Goal: Task Accomplishment & Management: Use online tool/utility

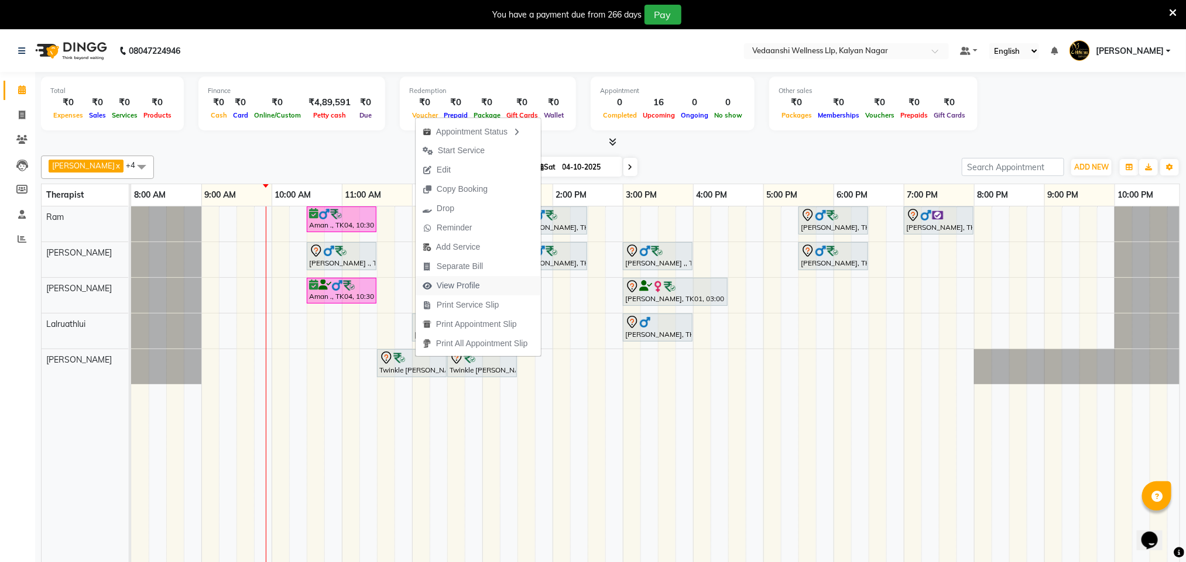
click at [497, 287] on button "View Profile" at bounding box center [478, 285] width 125 height 19
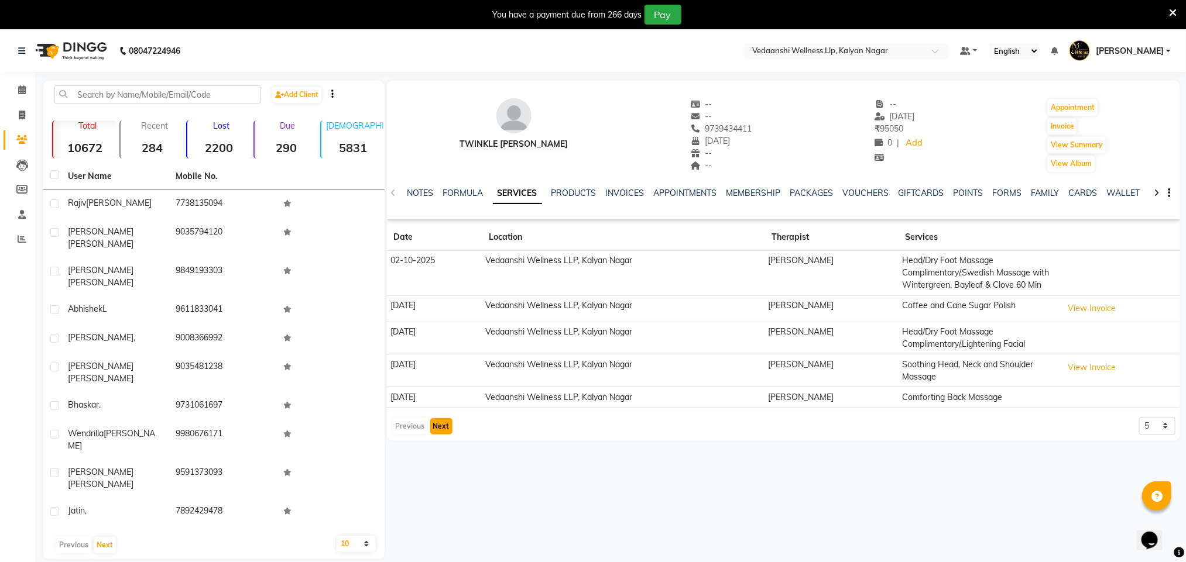
click at [432, 425] on button "Next" at bounding box center [441, 426] width 22 height 16
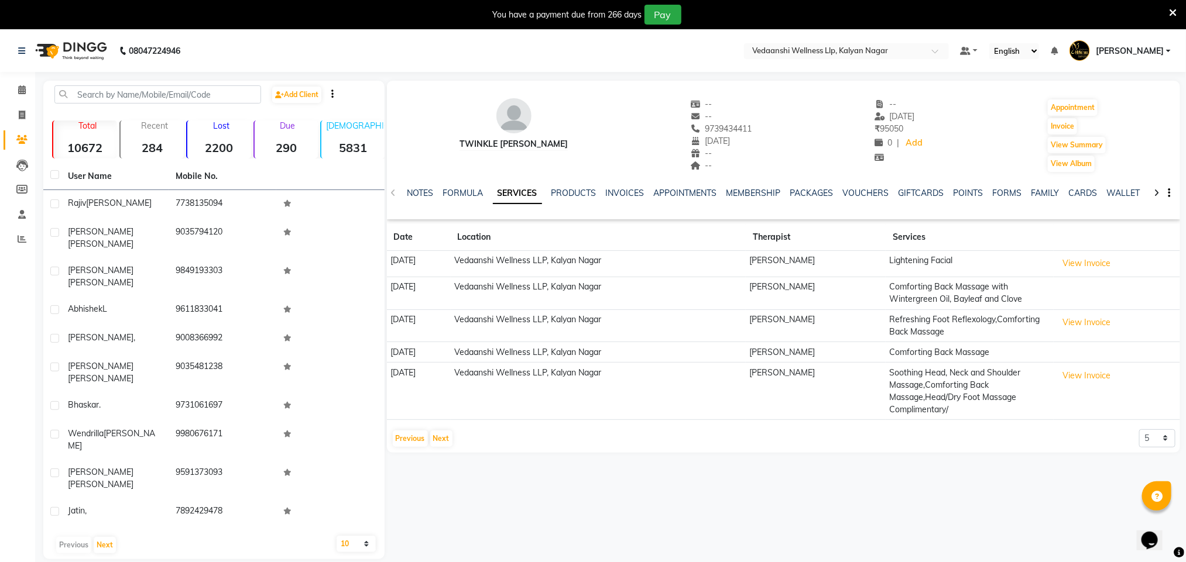
click at [436, 425] on app-client-history "Date Location Therapist Services [DATE] Vedaanshi Wellness LLP, Kalyan Nagar [P…" at bounding box center [783, 336] width 793 height 224
click at [436, 441] on button "Next" at bounding box center [441, 439] width 22 height 16
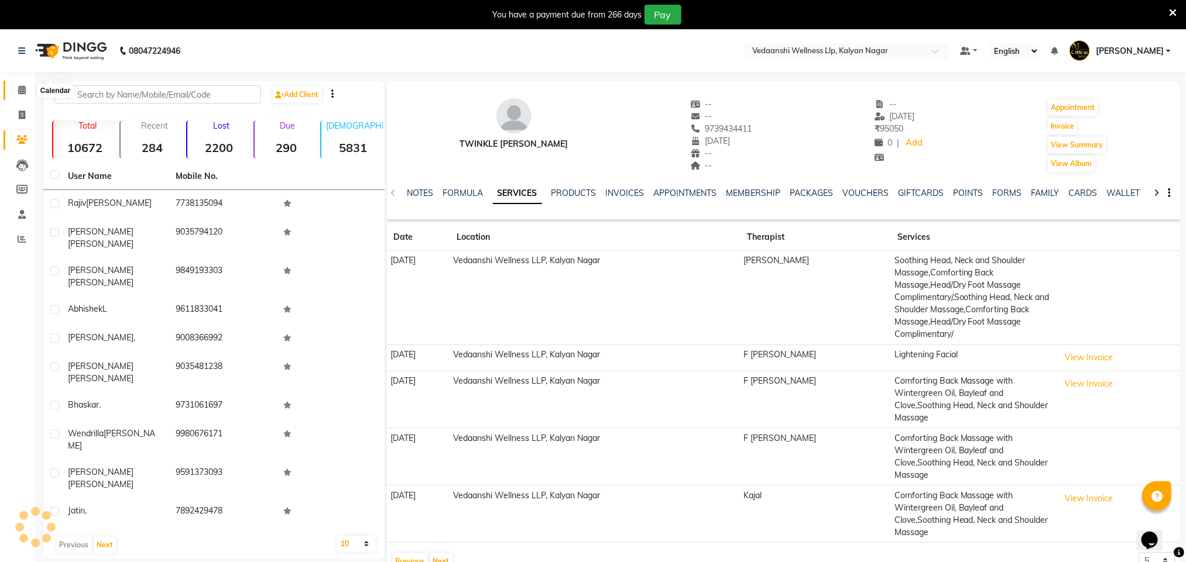
click at [25, 88] on icon at bounding box center [22, 89] width 8 height 9
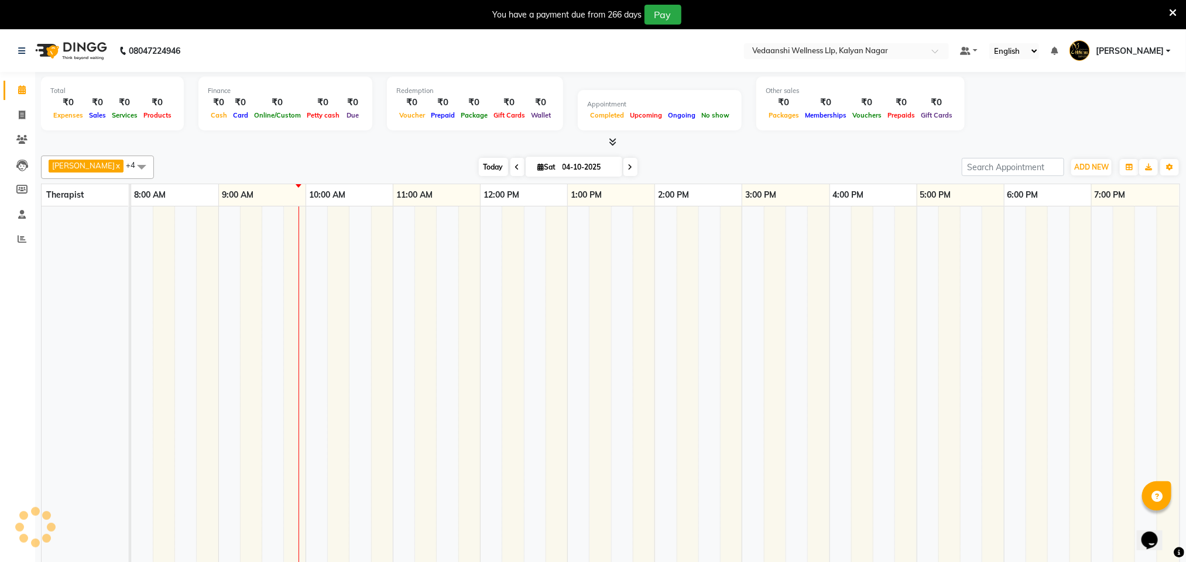
click at [479, 167] on span "Today" at bounding box center [493, 167] width 29 height 18
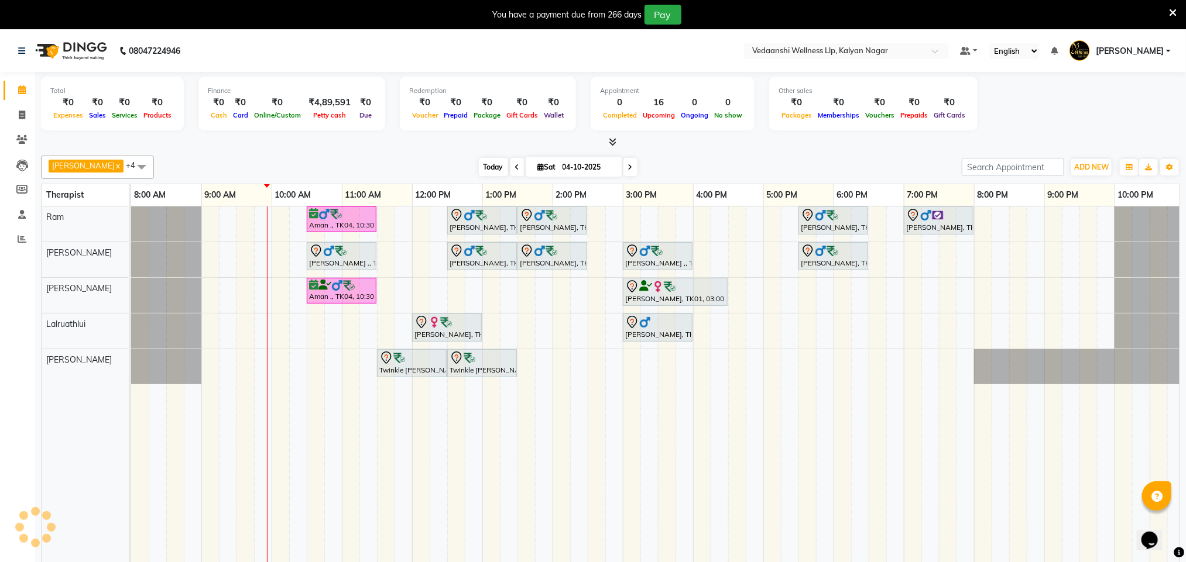
scroll to position [0, 5]
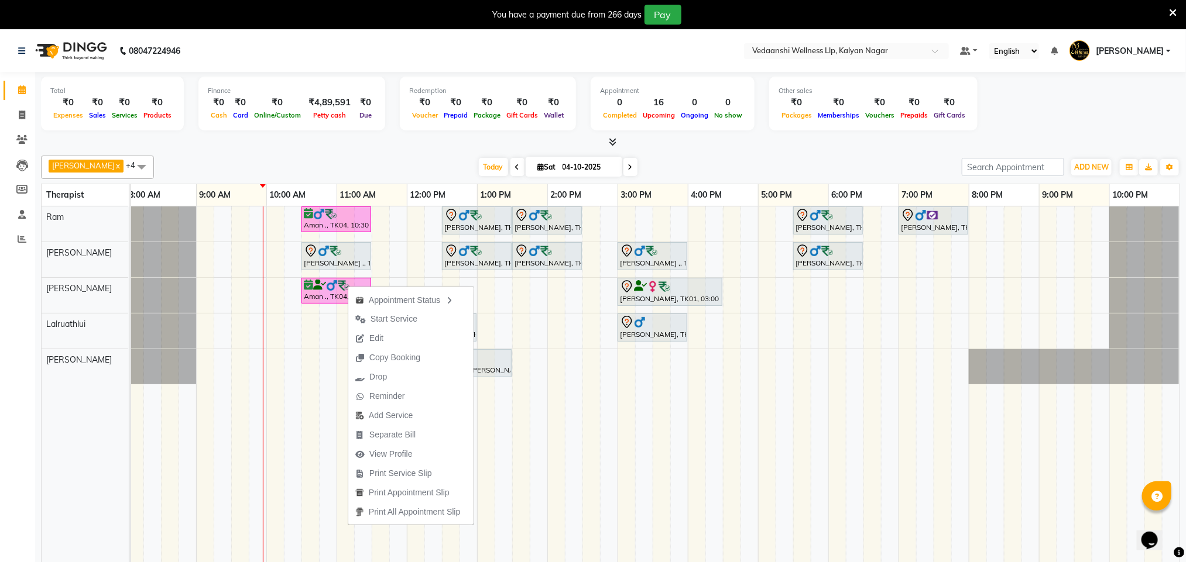
drag, startPoint x: 411, startPoint y: 455, endPoint x: 290, endPoint y: 420, distance: 126.1
click at [290, 420] on td at bounding box center [293, 393] width 18 height 372
click at [420, 456] on span "View Profile" at bounding box center [387, 455] width 71 height 19
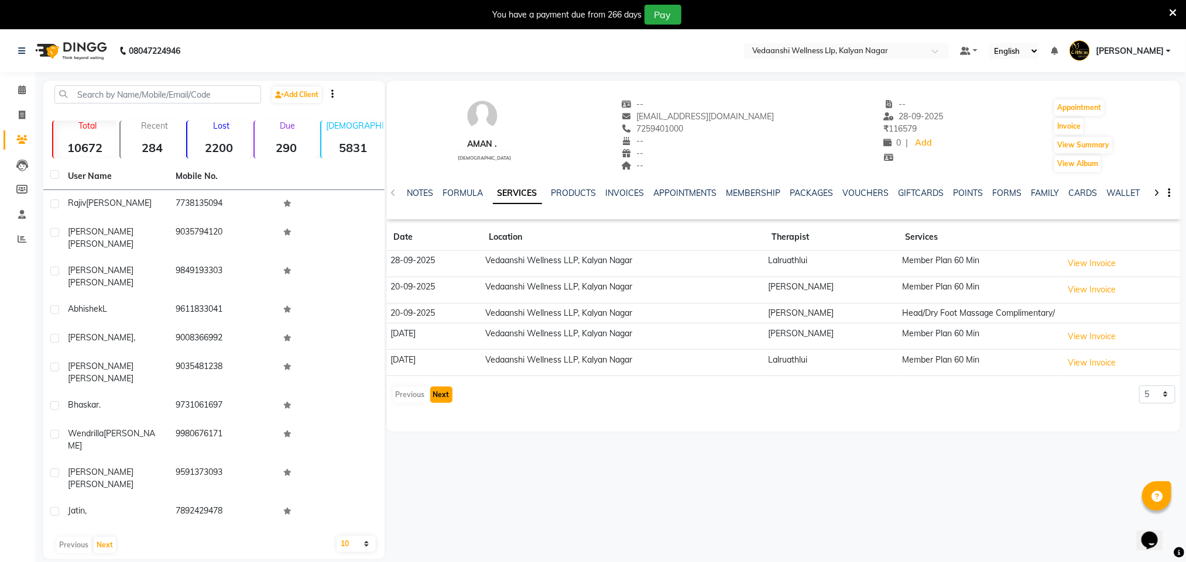
click at [447, 395] on button "Next" at bounding box center [441, 395] width 22 height 16
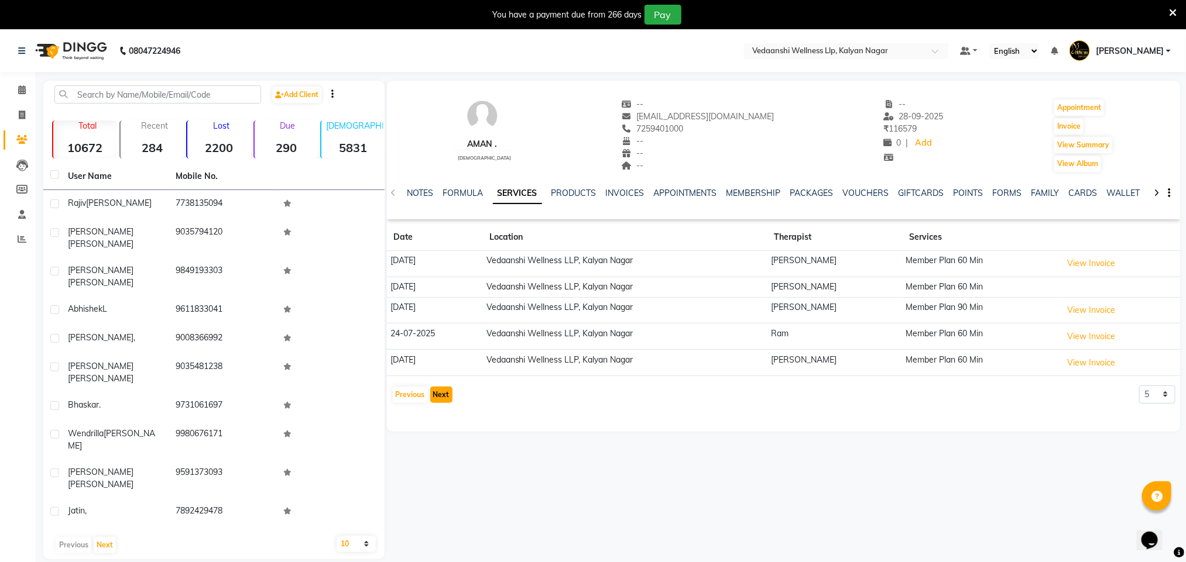
click at [447, 395] on button "Next" at bounding box center [441, 395] width 22 height 16
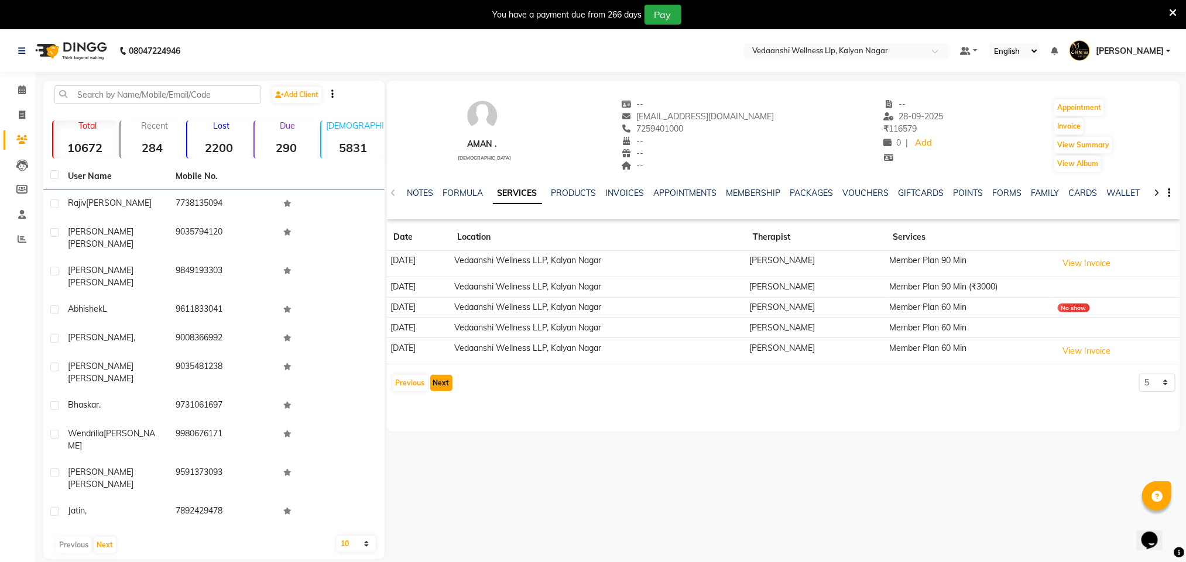
click at [432, 383] on button "Next" at bounding box center [441, 383] width 22 height 16
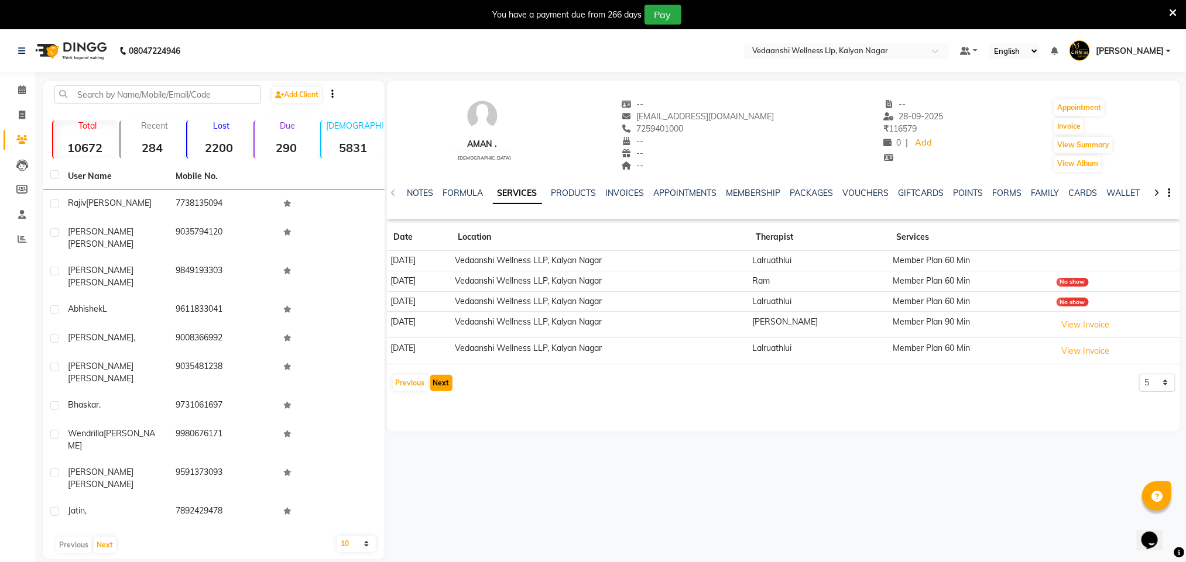
click at [432, 383] on button "Next" at bounding box center [441, 383] width 22 height 16
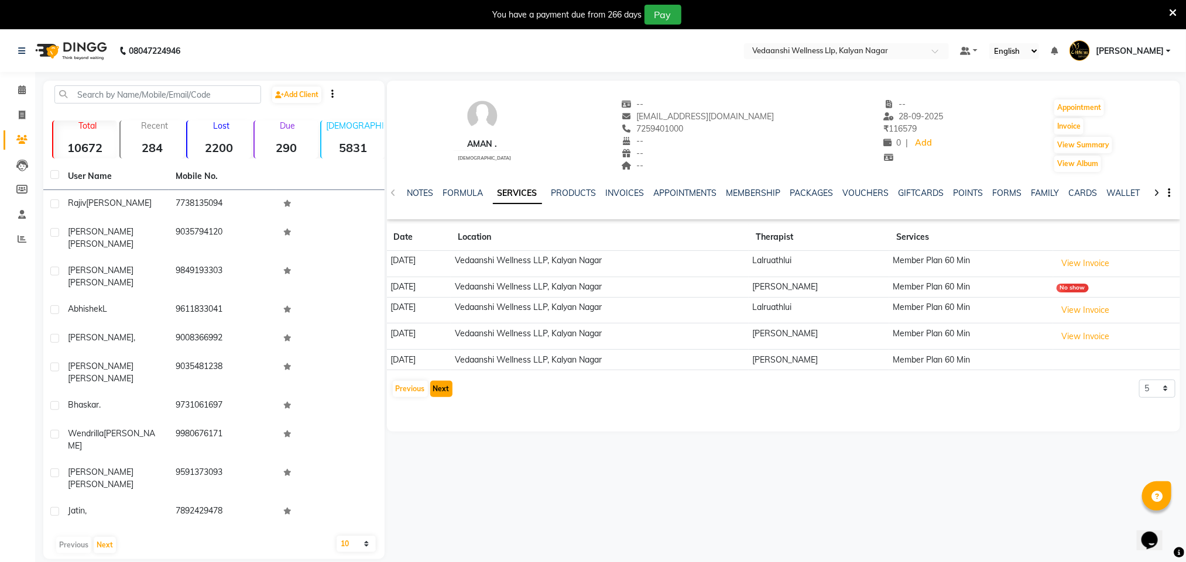
click at [437, 385] on button "Next" at bounding box center [441, 389] width 22 height 16
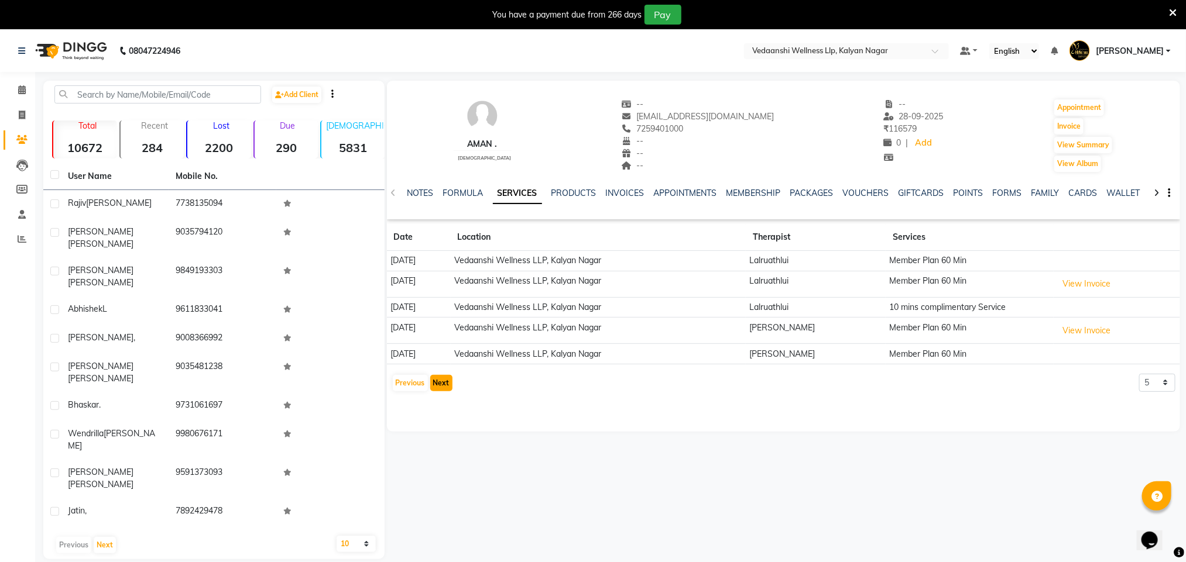
click at [437, 385] on button "Next" at bounding box center [441, 383] width 22 height 16
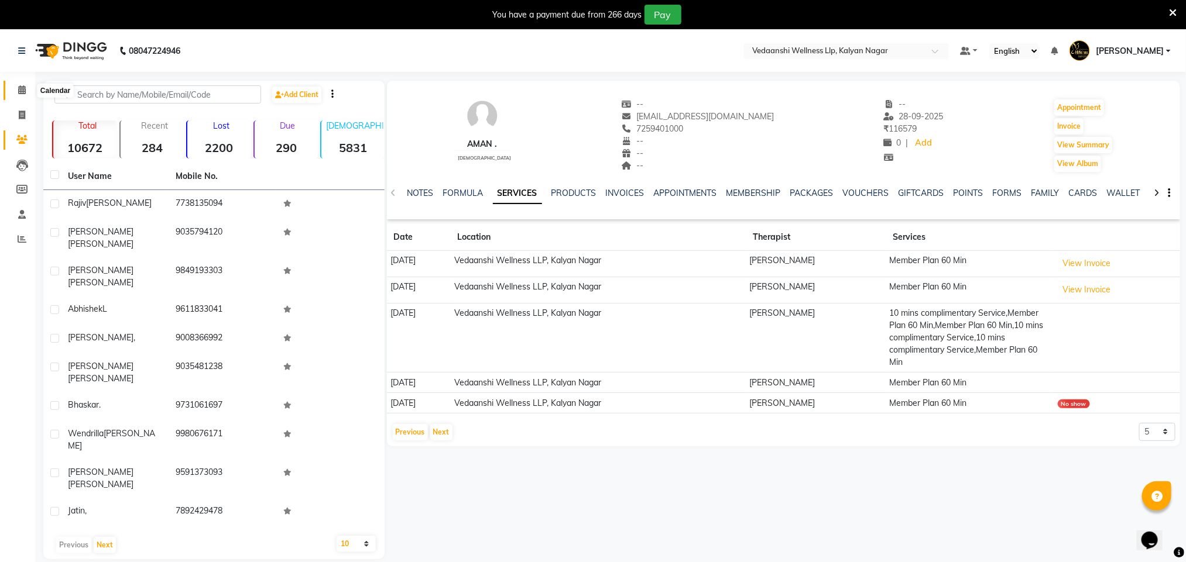
click at [19, 90] on icon at bounding box center [22, 89] width 8 height 9
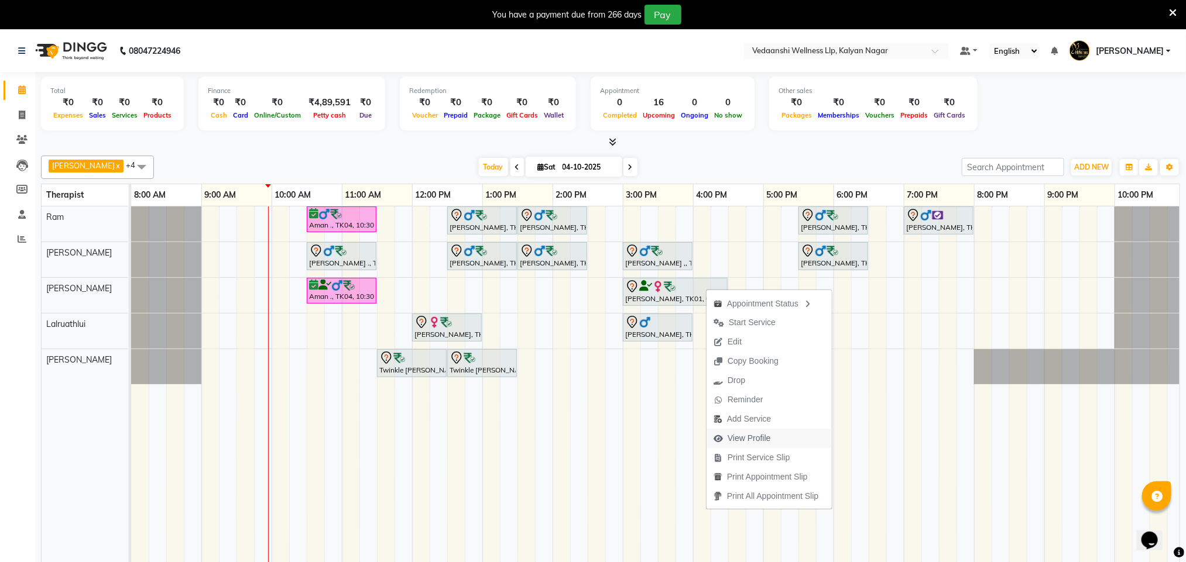
click at [756, 442] on span "View Profile" at bounding box center [748, 438] width 43 height 12
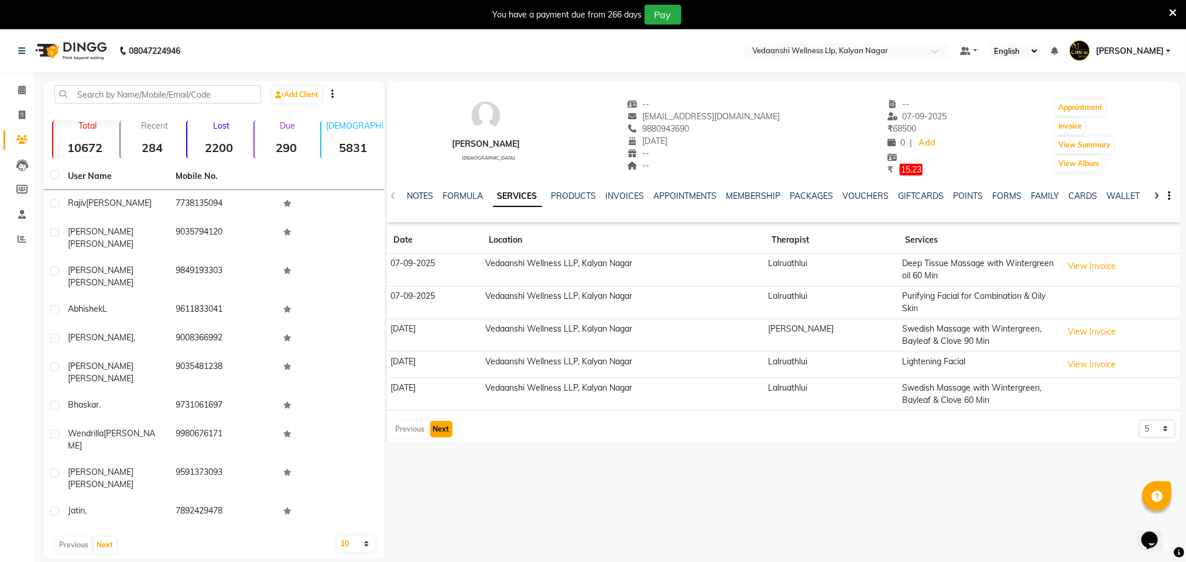
click at [435, 432] on button "Next" at bounding box center [441, 429] width 22 height 16
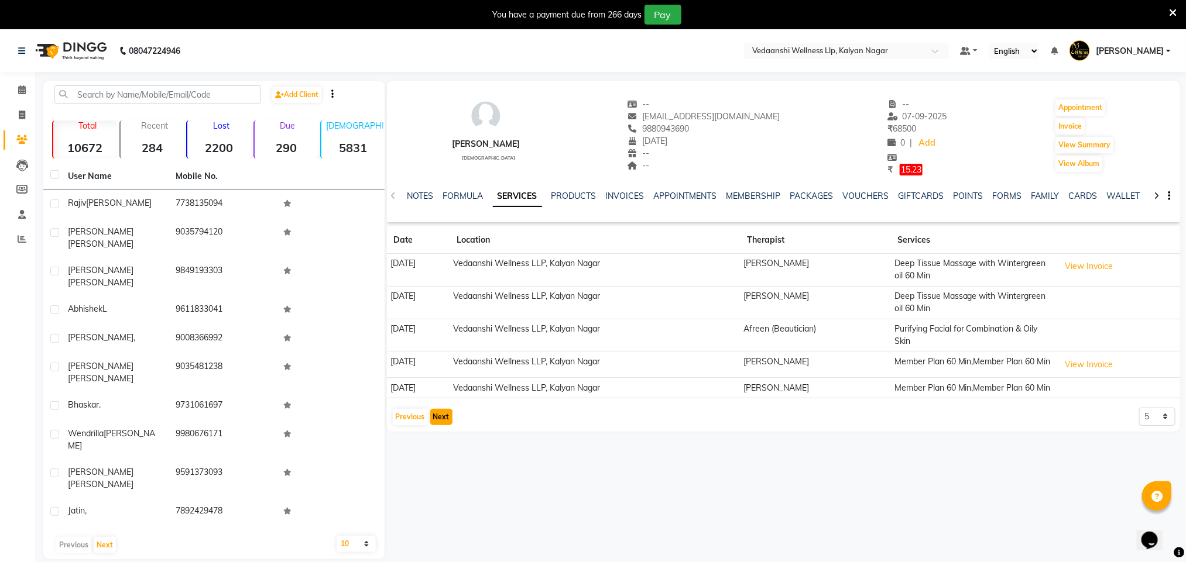
click at [435, 425] on button "Next" at bounding box center [441, 417] width 22 height 16
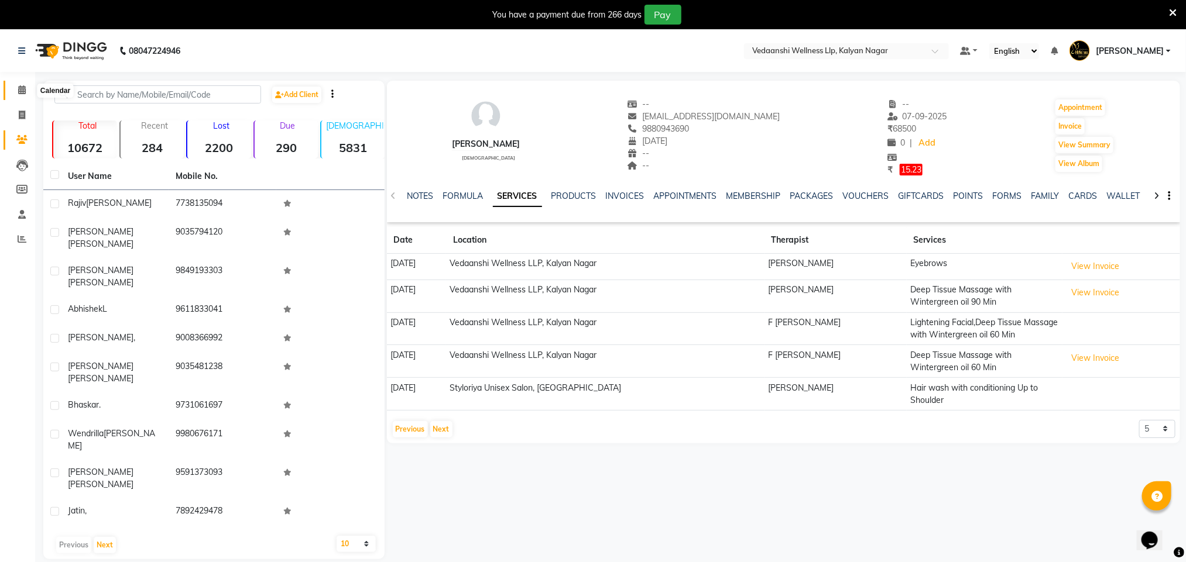
click at [18, 88] on icon at bounding box center [22, 89] width 8 height 9
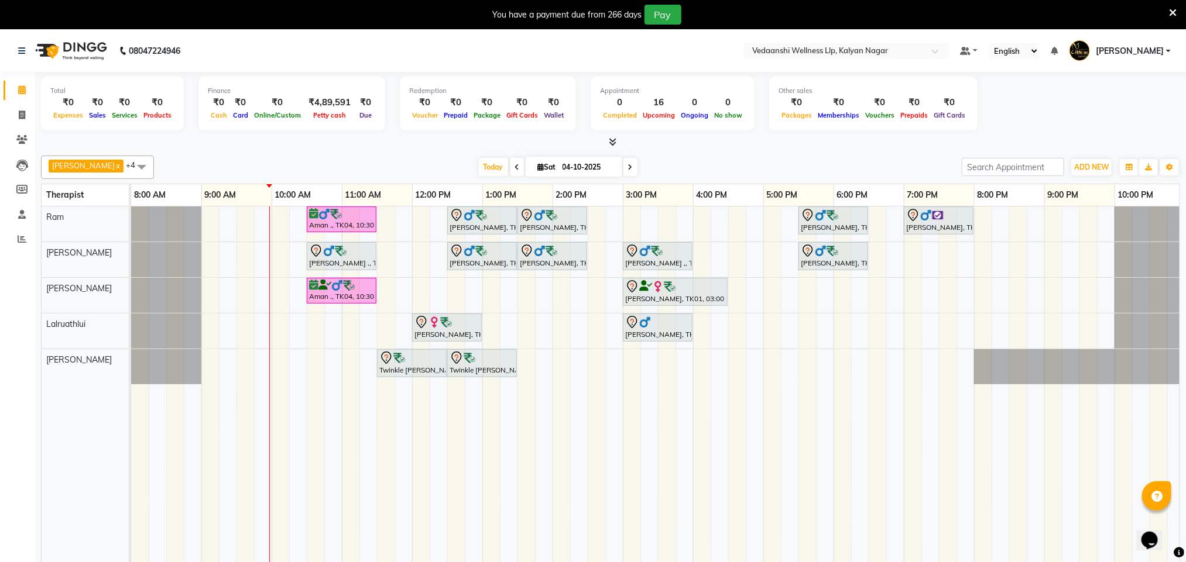
drag, startPoint x: 669, startPoint y: 348, endPoint x: 585, endPoint y: 259, distance: 122.1
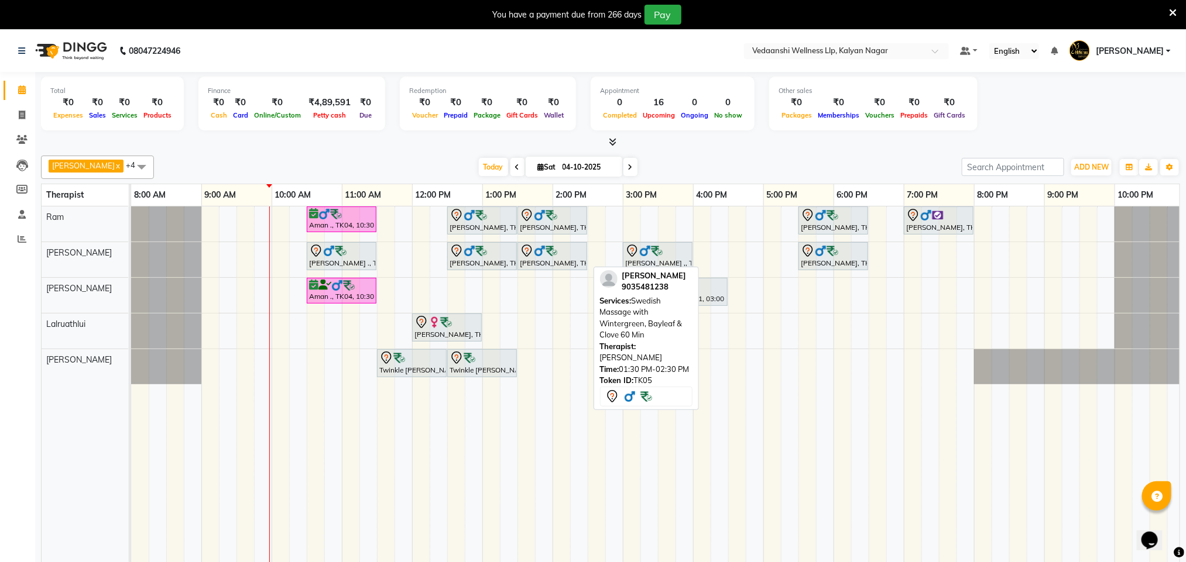
scroll to position [30, 0]
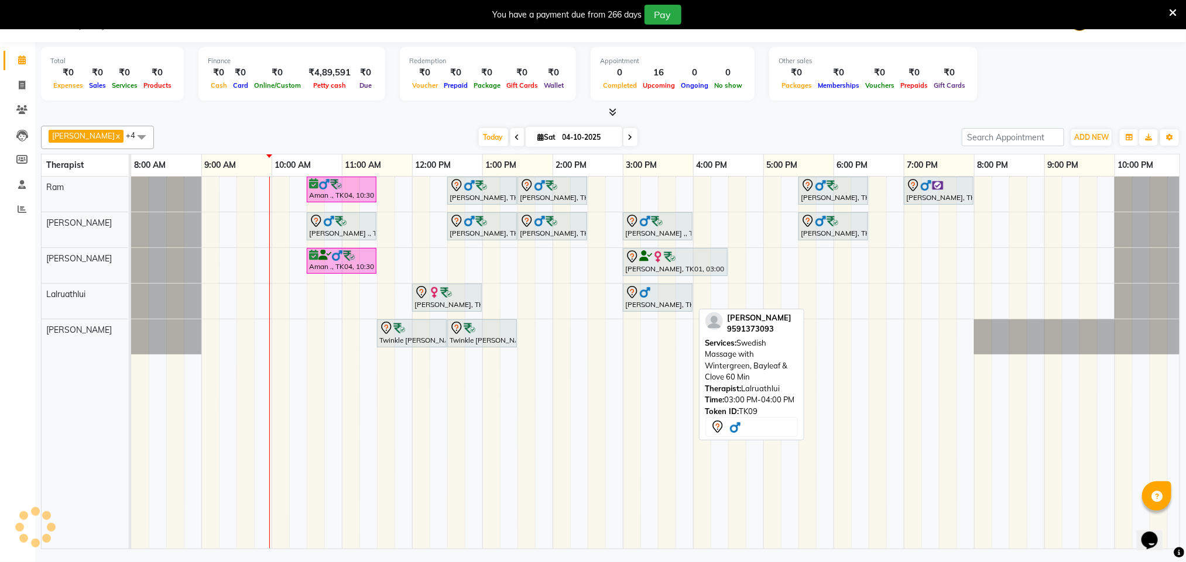
click at [687, 306] on div "[PERSON_NAME], TK09, 03:00 PM-04:00 PM, Swedish Massage with Wintergreen, Bayle…" at bounding box center [657, 298] width 67 height 25
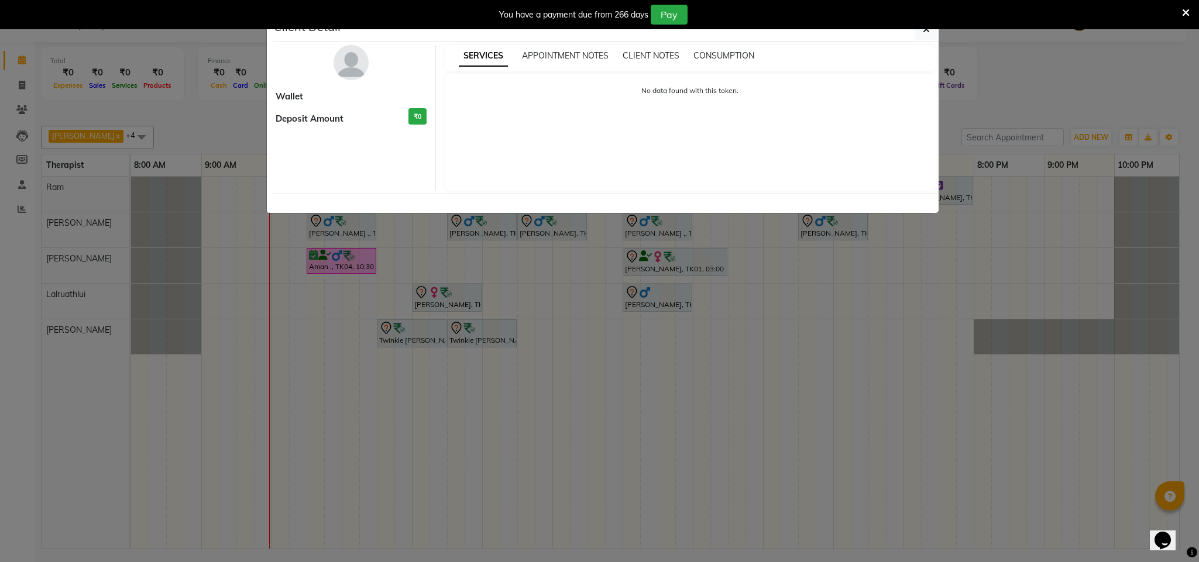
select select "7"
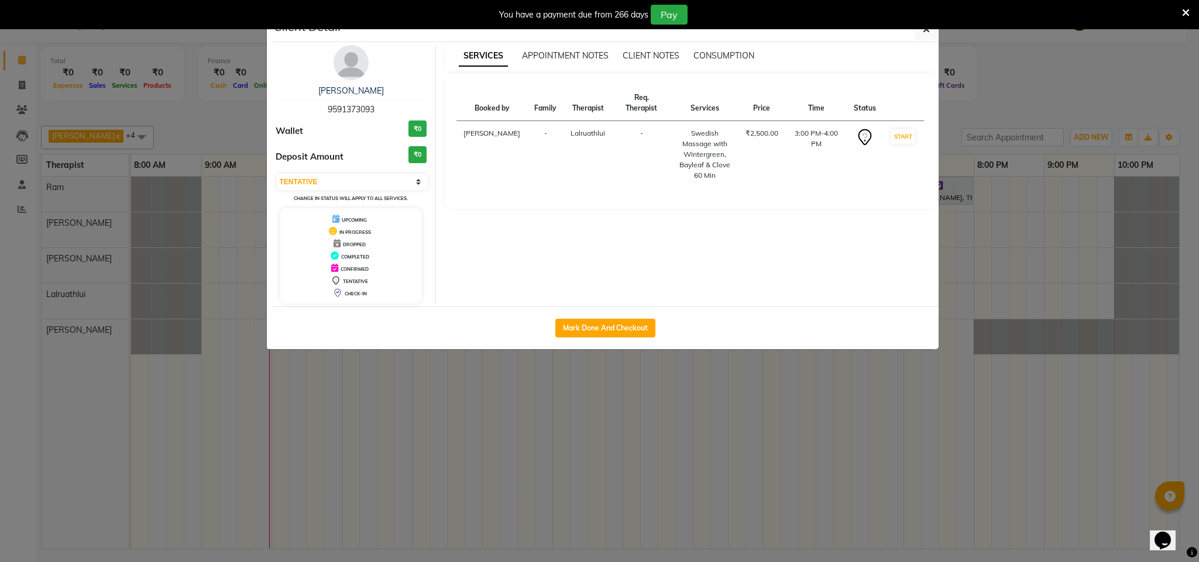
drag, startPoint x: 562, startPoint y: 188, endPoint x: 440, endPoint y: 63, distance: 175.1
drag, startPoint x: 440, startPoint y: 63, endPoint x: 440, endPoint y: 408, distance: 344.7
click at [440, 408] on ngb-modal-window "Client Detail [PERSON_NAME] 9591373093 Wallet ₹0 Deposit Amount ₹0 Select IN SE…" at bounding box center [599, 281] width 1199 height 562
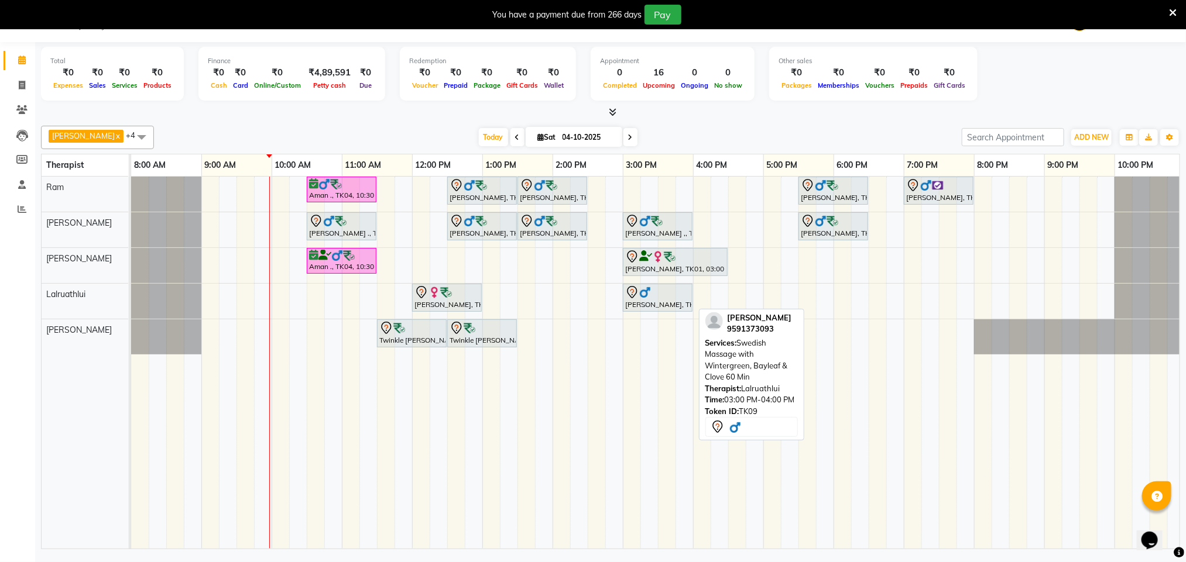
click at [652, 297] on div at bounding box center [657, 293] width 65 height 14
select select "7"
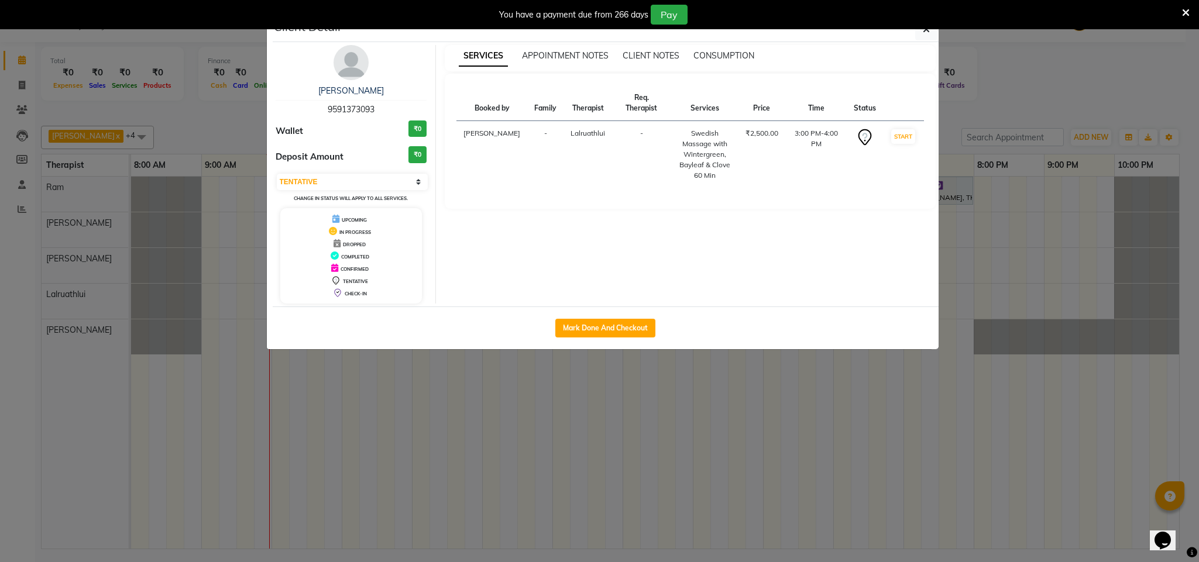
click at [357, 78] on img at bounding box center [351, 62] width 35 height 35
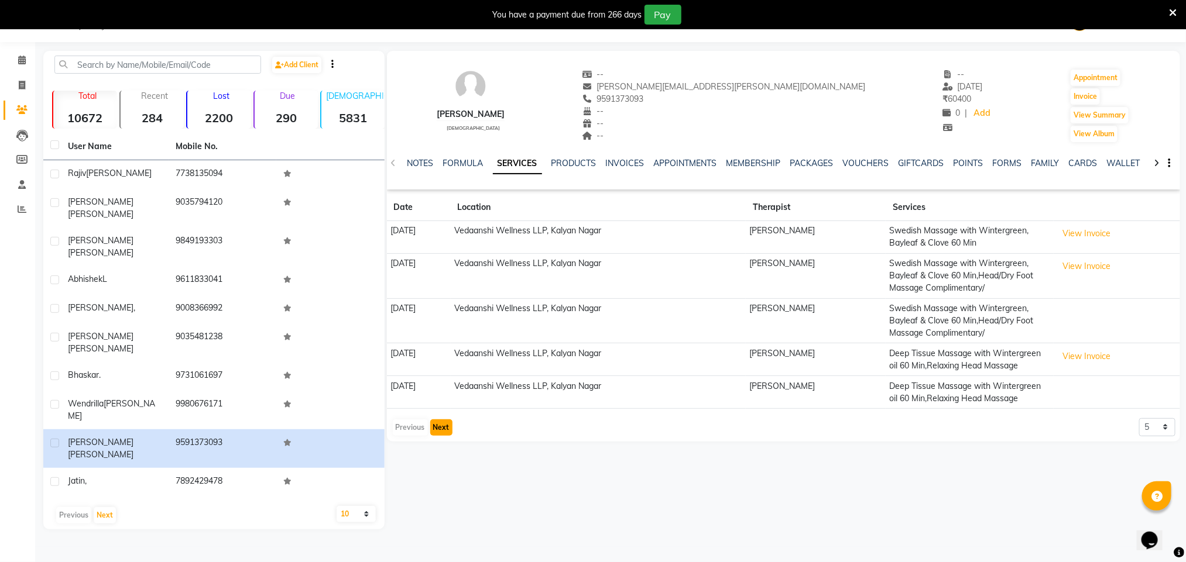
click at [430, 436] on button "Next" at bounding box center [441, 428] width 22 height 16
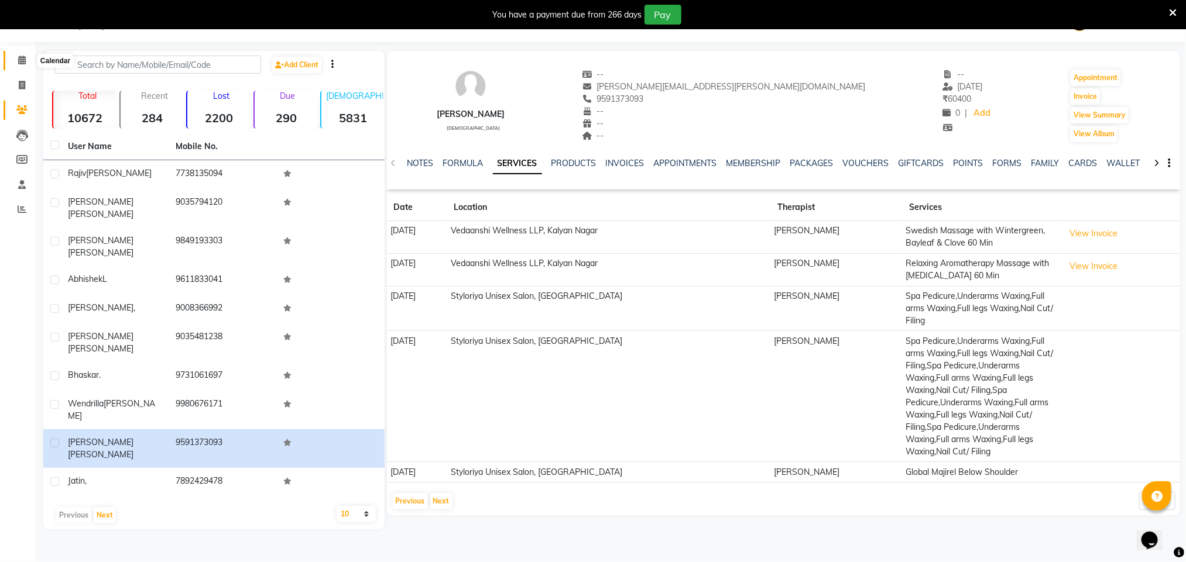
click at [25, 56] on icon at bounding box center [22, 60] width 8 height 9
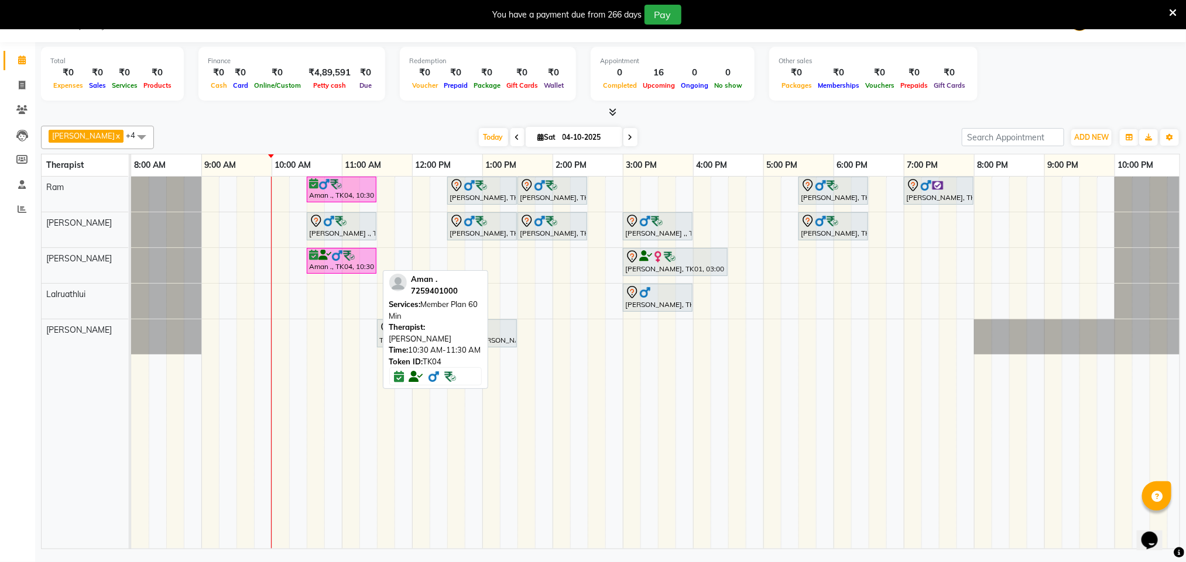
click at [330, 251] on link "Aman ., TK04, 10:30 AM-11:30 AM, Member Plan 60 Min" at bounding box center [342, 261] width 70 height 26
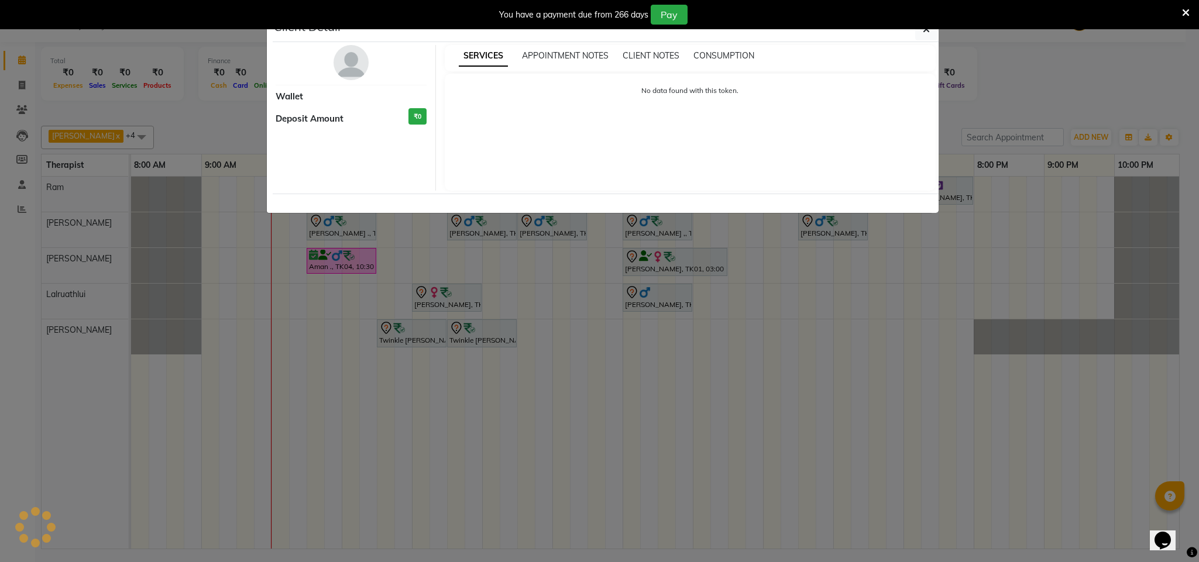
select select "6"
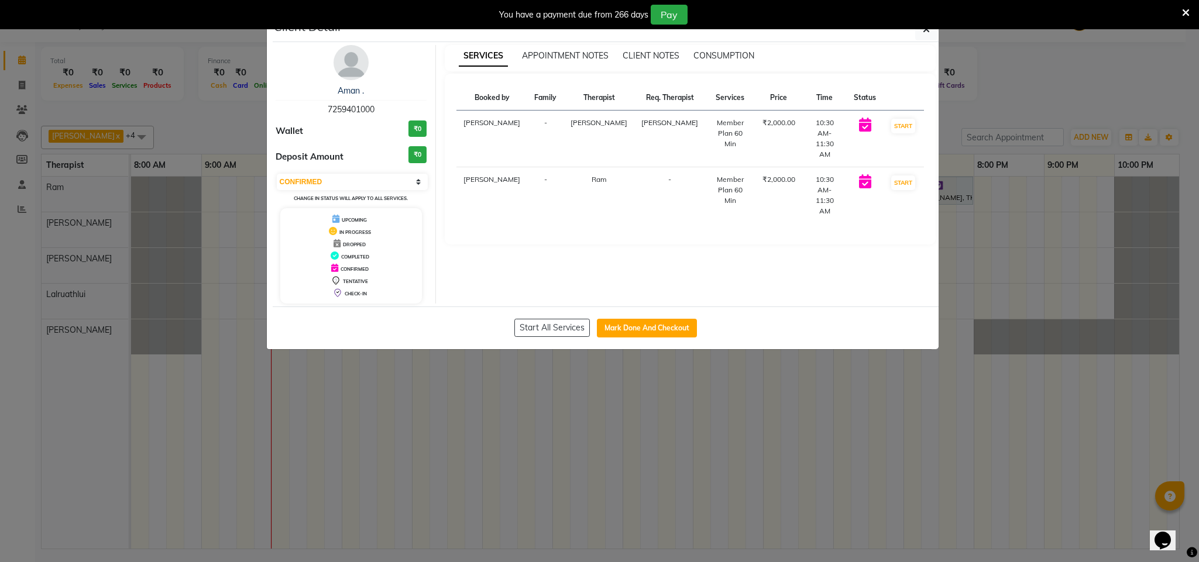
click at [356, 73] on img at bounding box center [351, 62] width 35 height 35
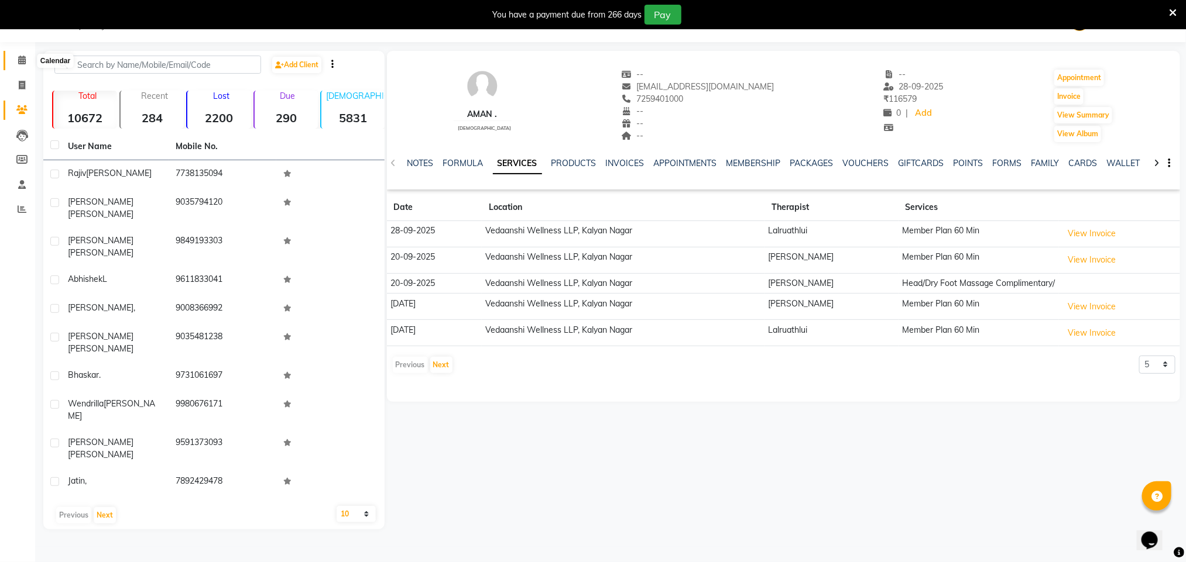
click at [22, 56] on icon at bounding box center [22, 60] width 8 height 9
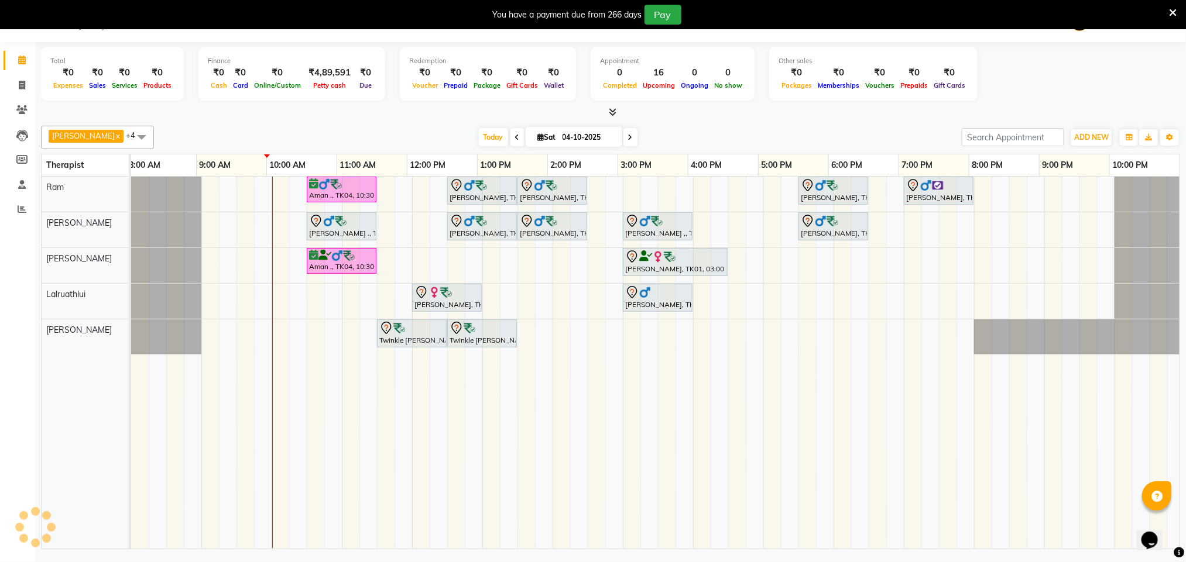
scroll to position [0, 5]
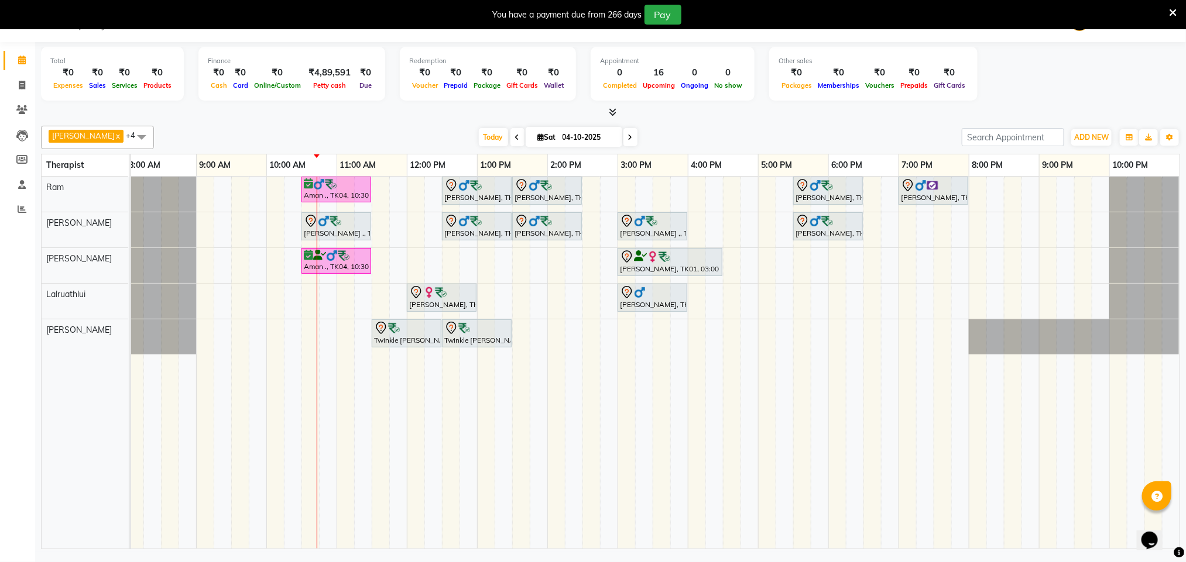
click at [4, 51] on link "Calendar" at bounding box center [18, 60] width 28 height 19
click at [1169, 11] on icon at bounding box center [1173, 13] width 8 height 11
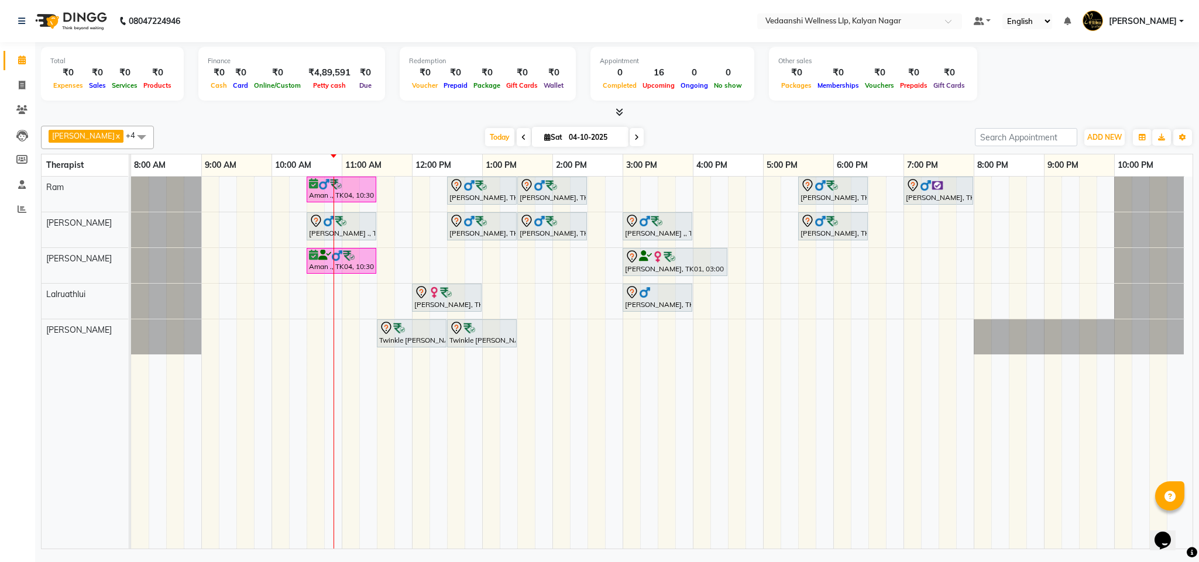
scroll to position [0, 0]
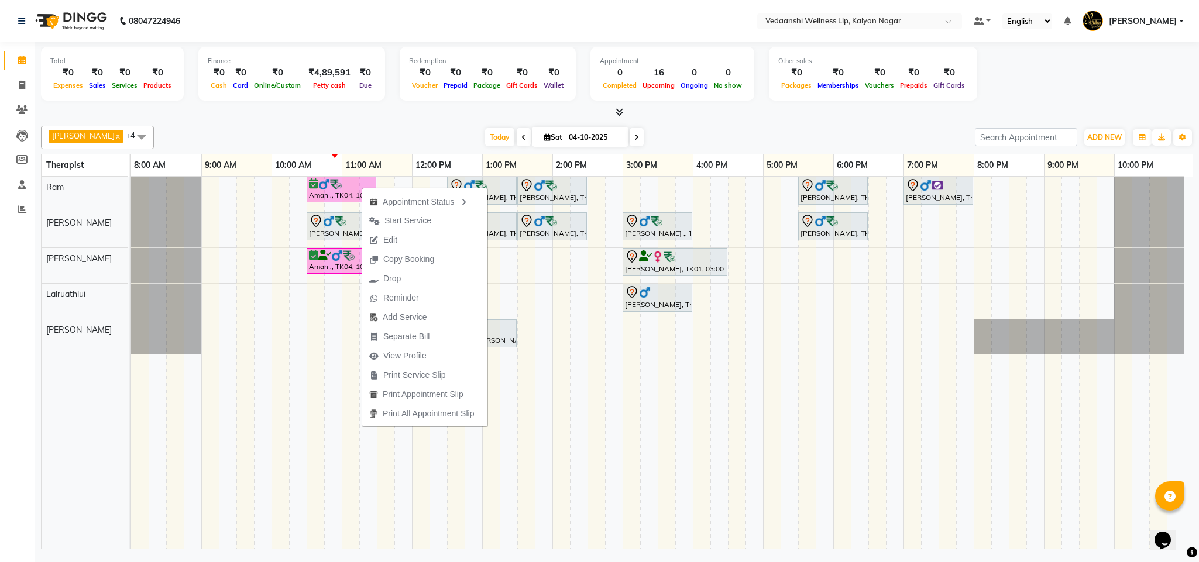
drag, startPoint x: 291, startPoint y: 116, endPoint x: 383, endPoint y: 195, distance: 121.1
click at [292, 116] on div at bounding box center [617, 113] width 1152 height 12
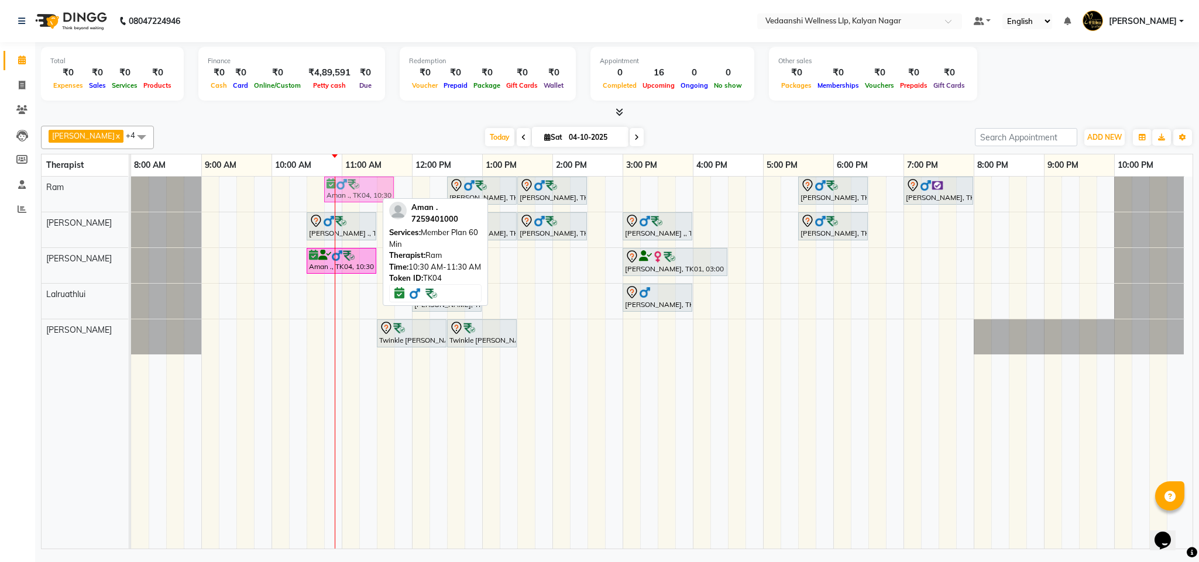
drag, startPoint x: 353, startPoint y: 192, endPoint x: 360, endPoint y: 192, distance: 6.4
click at [131, 193] on div "Aman ., TK04, 10:30 AM-11:30 AM, Member Plan 60 [PERSON_NAME], TK05, 12:30 PM-0…" at bounding box center [131, 194] width 0 height 35
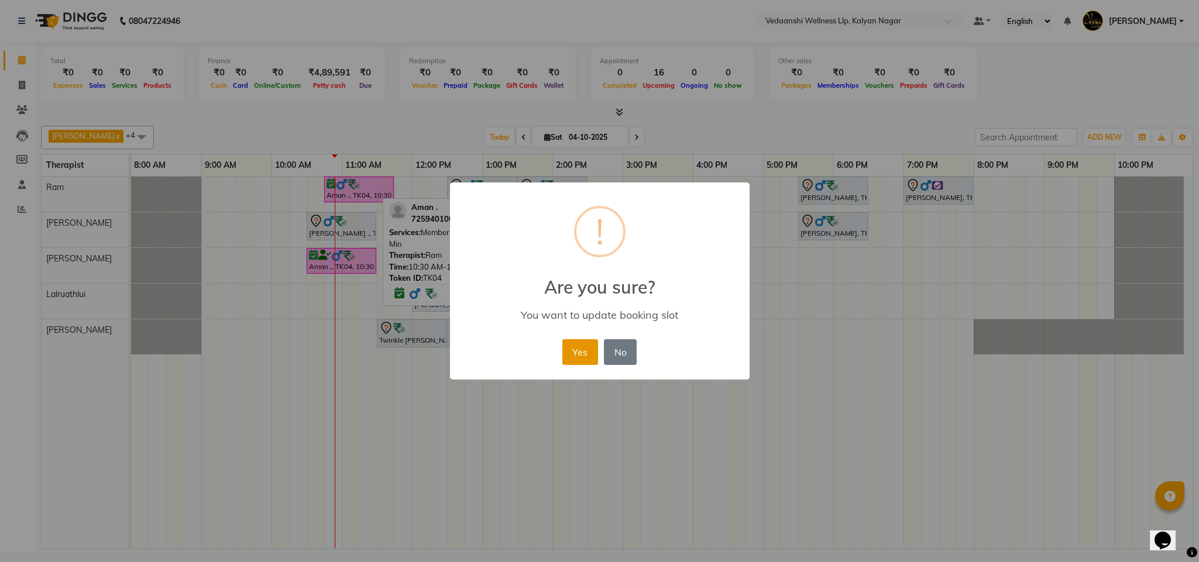
click at [585, 353] on button "Yes" at bounding box center [580, 352] width 36 height 26
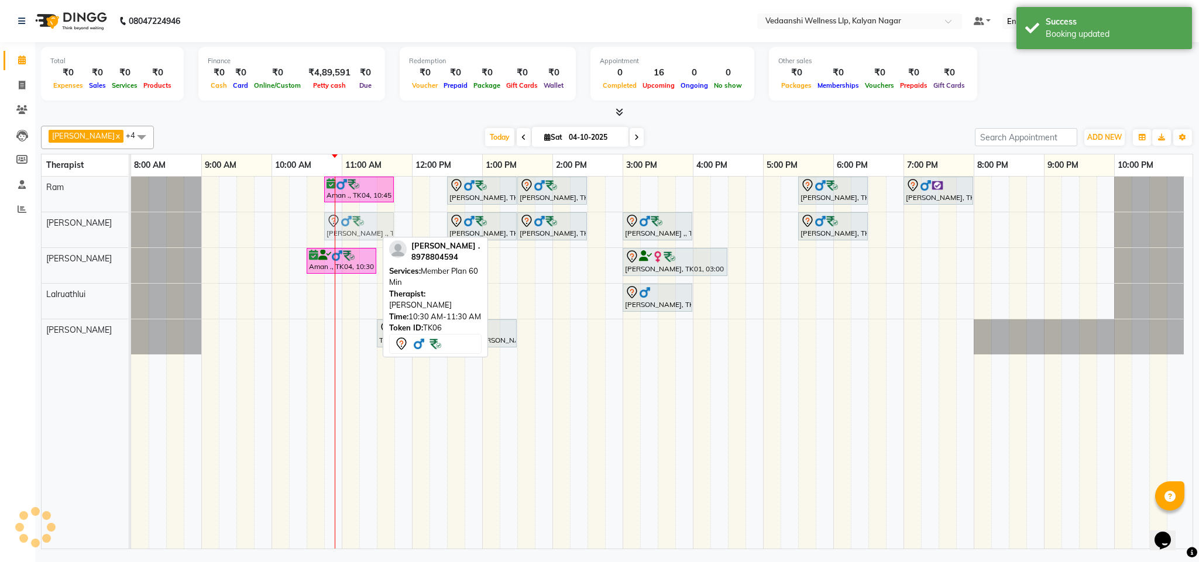
drag, startPoint x: 339, startPoint y: 220, endPoint x: 353, endPoint y: 222, distance: 14.7
click at [131, 222] on div "[PERSON_NAME] ., TK06, 10:30 AM-11:30 AM, Member Plan 60 [PERSON_NAME], TK05, 1…" at bounding box center [131, 229] width 0 height 35
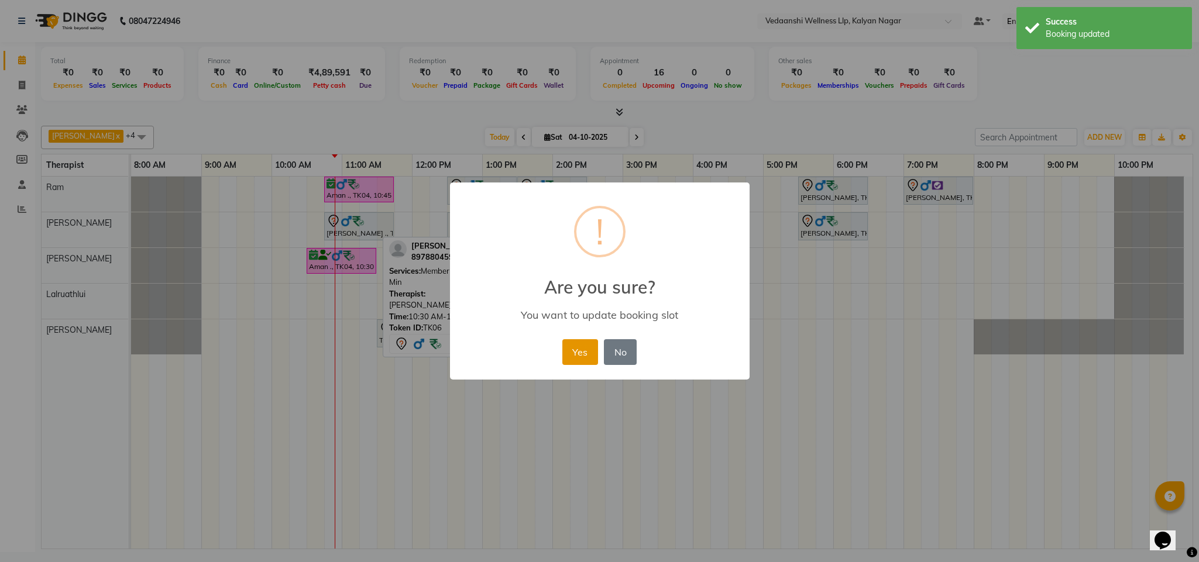
click at [574, 343] on button "Yes" at bounding box center [580, 352] width 36 height 26
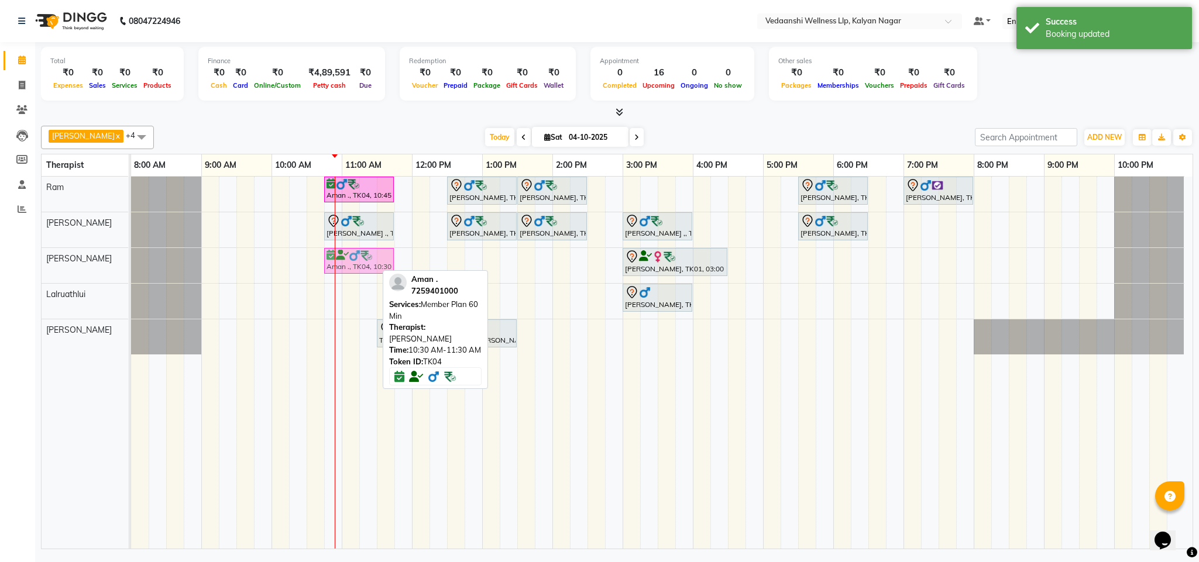
drag, startPoint x: 346, startPoint y: 259, endPoint x: 355, endPoint y: 259, distance: 8.2
click at [131, 259] on div "Aman ., TK04, 10:30 AM-11:30 AM, Member Plan 60 Min [PERSON_NAME], TK01, 03:00 …" at bounding box center [131, 265] width 0 height 35
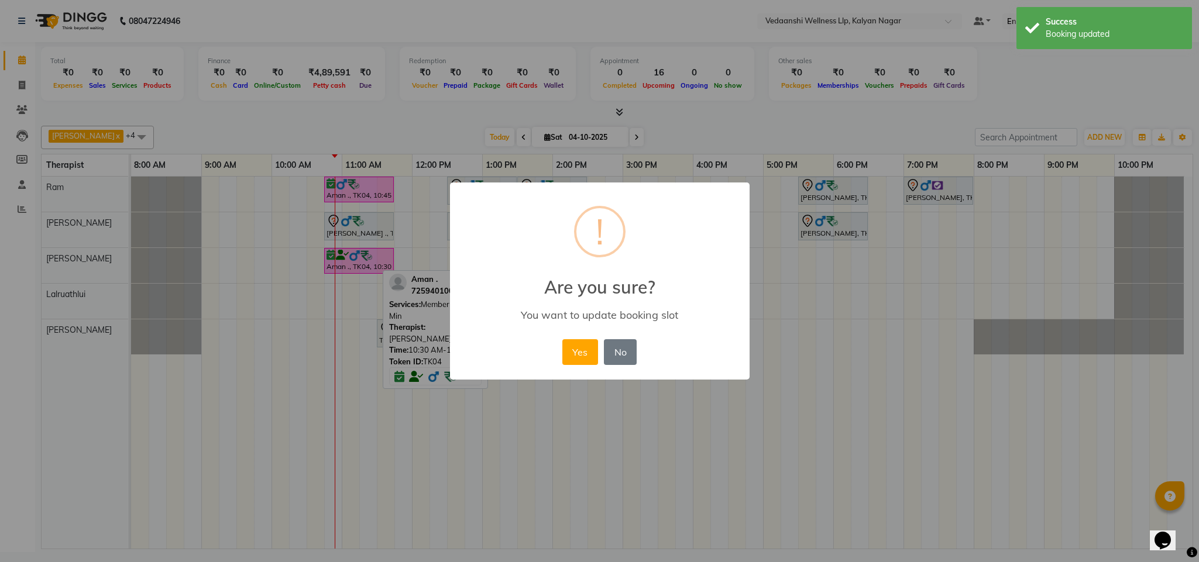
click at [576, 343] on button "Yes" at bounding box center [580, 352] width 36 height 26
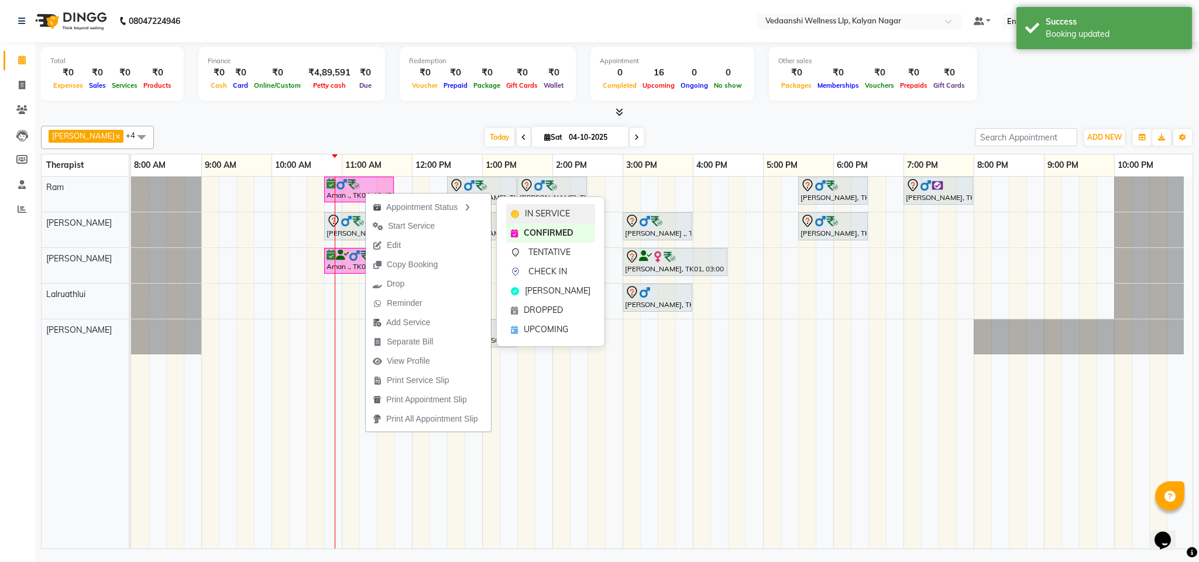
click at [531, 216] on span "IN SERVICE" at bounding box center [547, 214] width 45 height 12
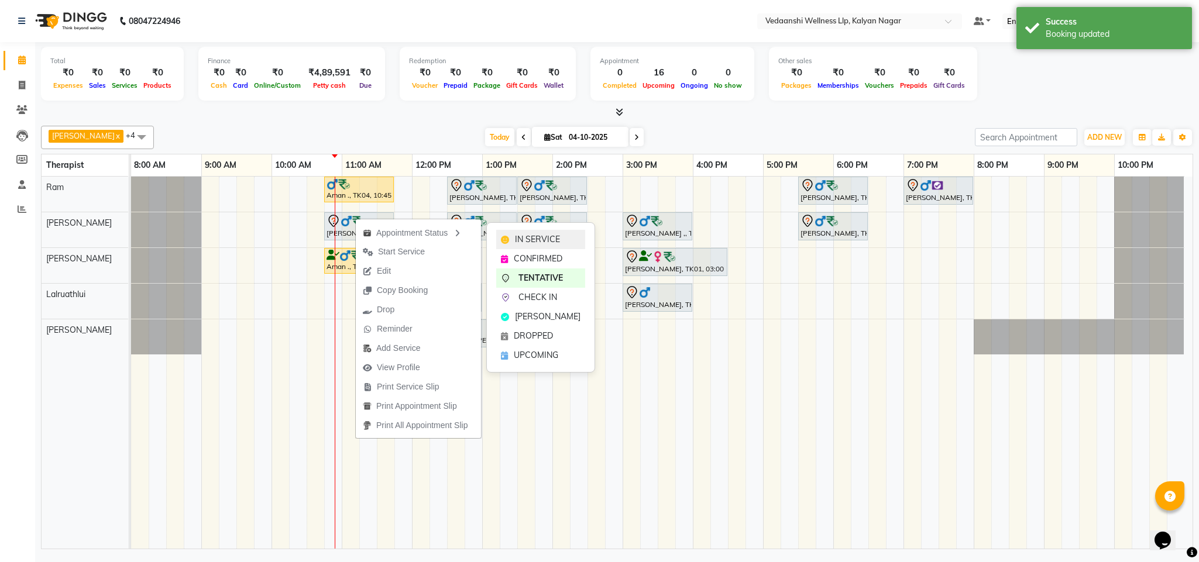
click at [540, 239] on span "IN SERVICE" at bounding box center [537, 240] width 45 height 12
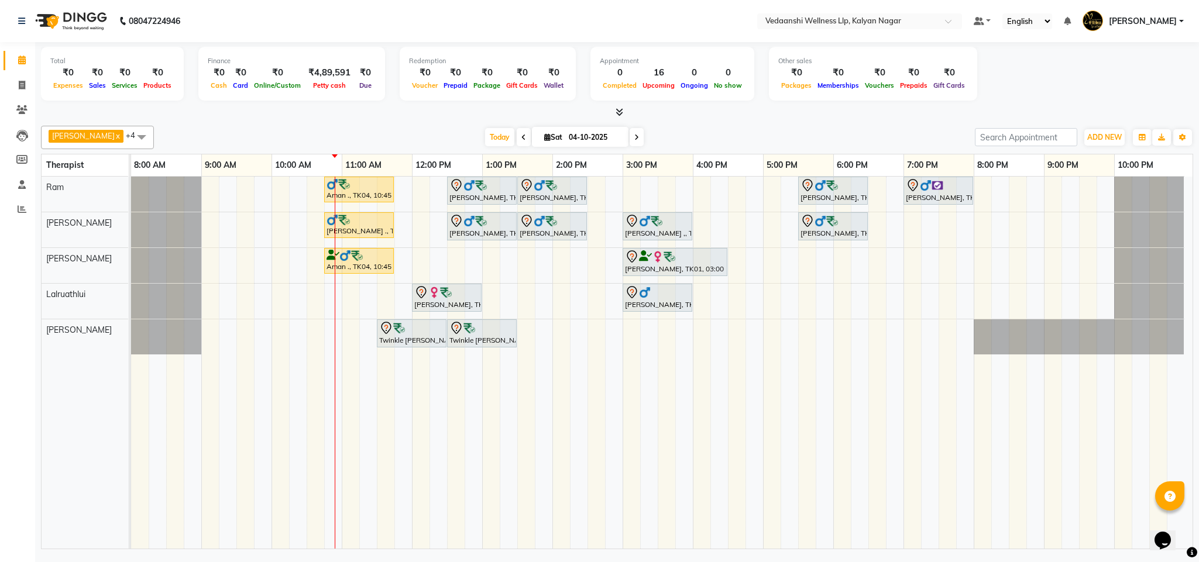
drag, startPoint x: 746, startPoint y: 132, endPoint x: 661, endPoint y: 116, distance: 86.8
click at [661, 116] on div at bounding box center [617, 113] width 1152 height 12
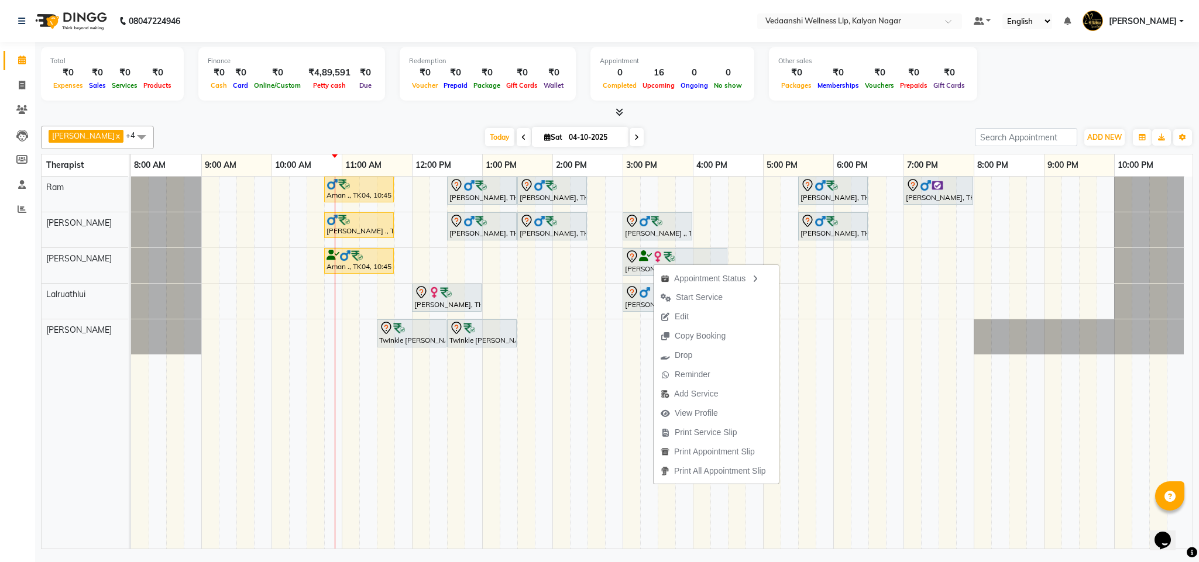
click at [673, 123] on div "[PERSON_NAME] x [PERSON_NAME] x Lalruathlui x Ram x [PERSON_NAME] x +4 Select A…" at bounding box center [617, 335] width 1152 height 428
click at [718, 348] on span "Drop" at bounding box center [700, 357] width 46 height 19
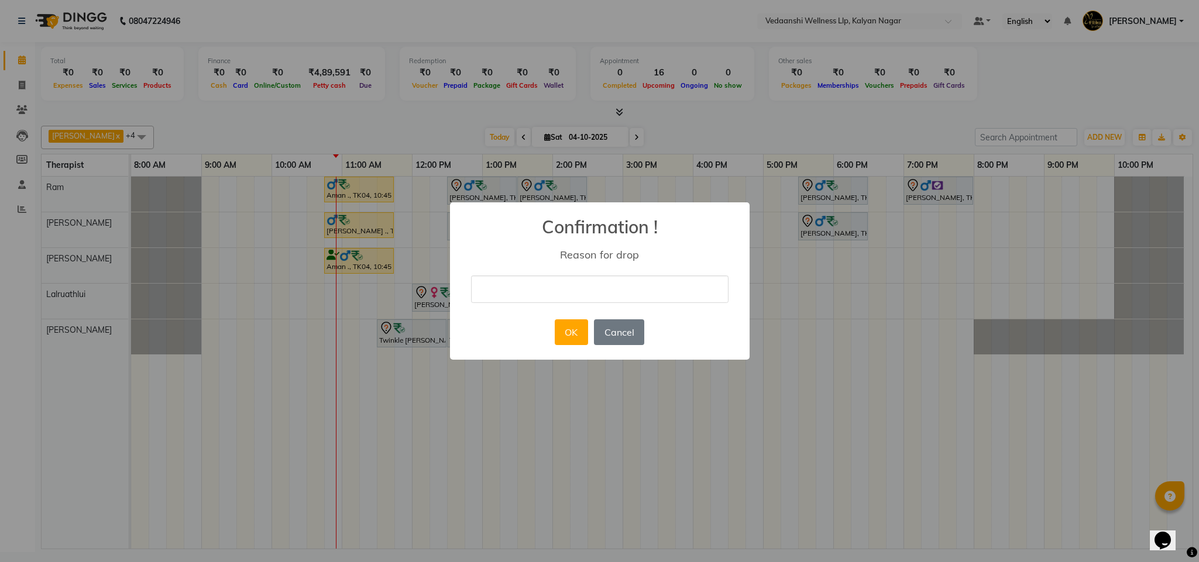
click at [501, 290] on input "text" at bounding box center [600, 290] width 258 height 28
type input "ugy"
click at [618, 339] on button "Cancel" at bounding box center [619, 333] width 50 height 26
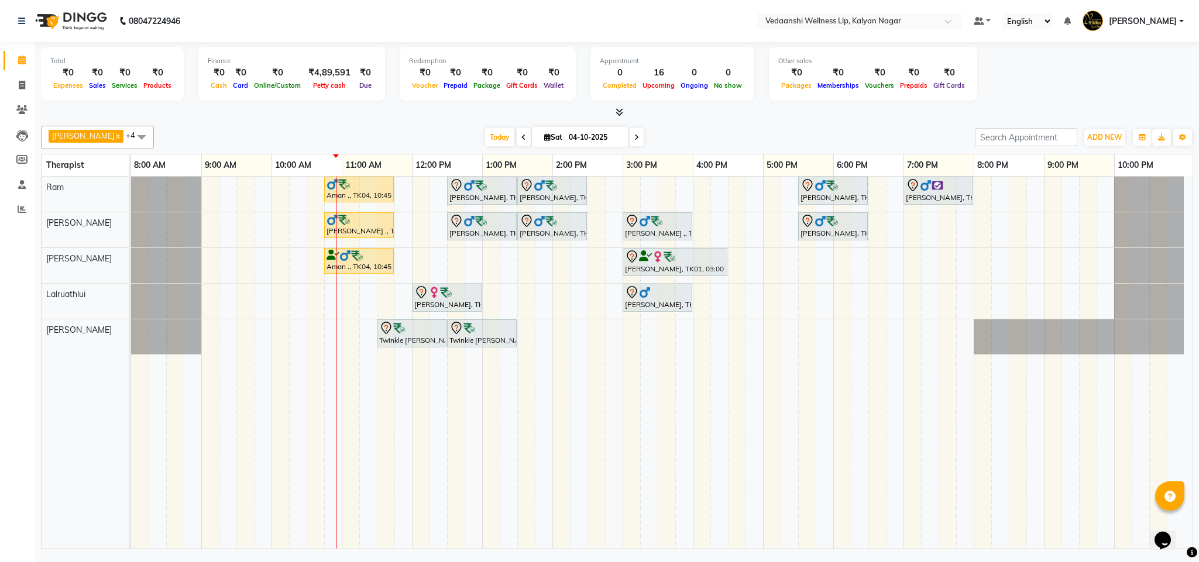
click at [630, 130] on span at bounding box center [637, 137] width 14 height 18
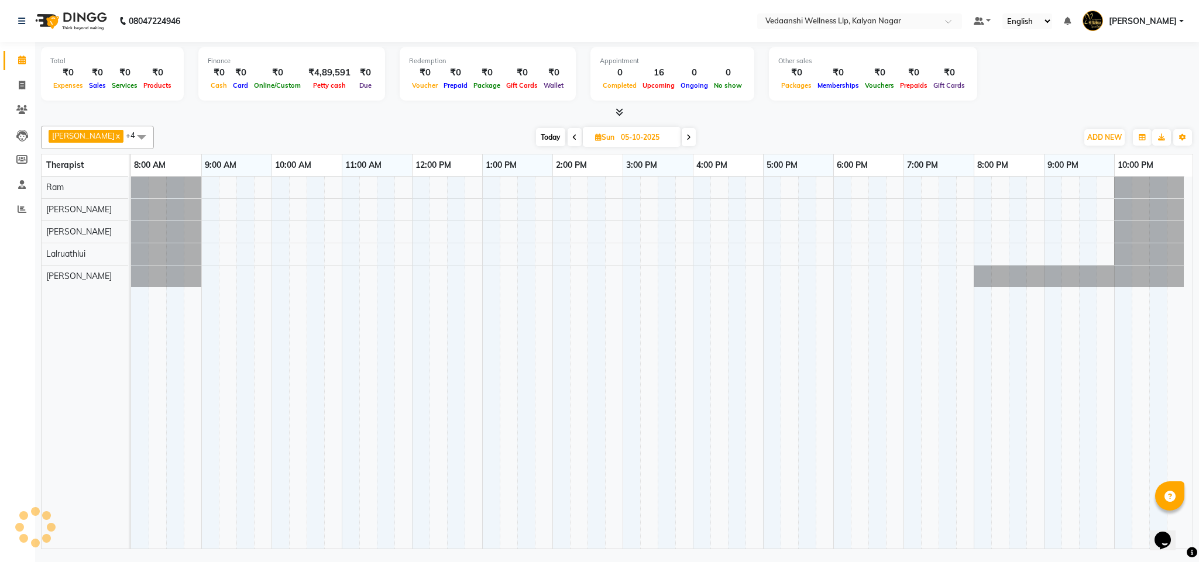
scroll to position [0, 5]
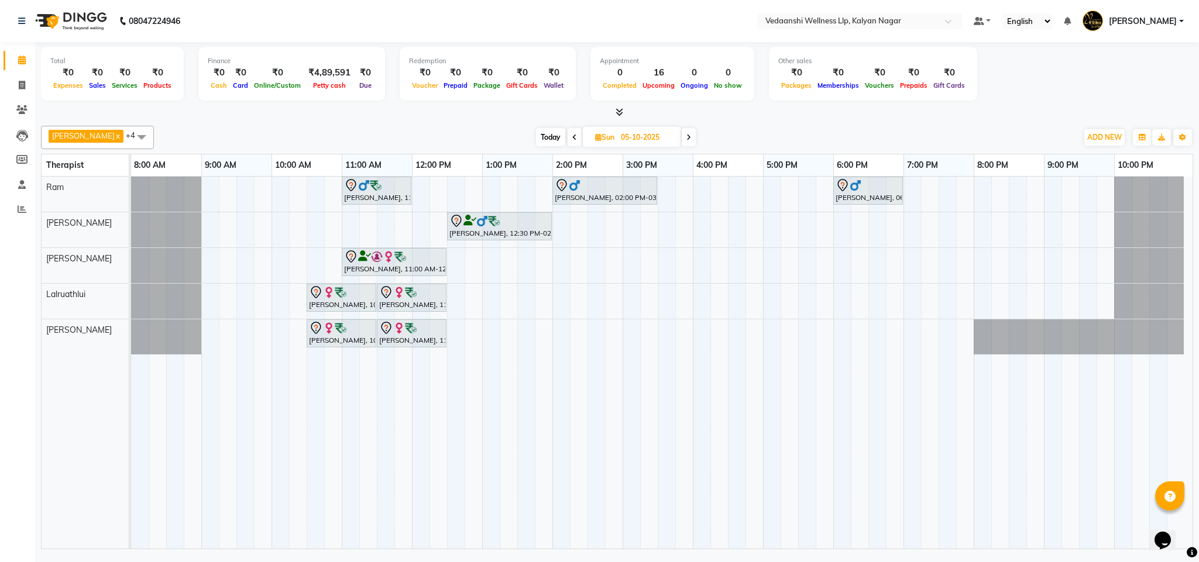
click at [536, 144] on span "Today" at bounding box center [550, 137] width 29 height 18
type input "04-10-2025"
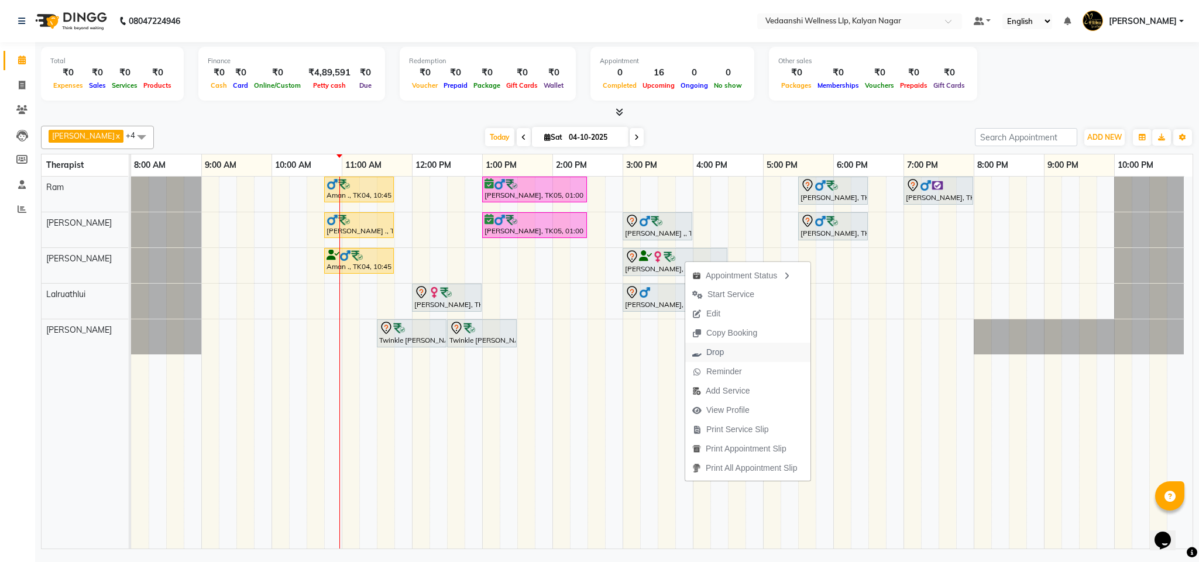
click at [713, 350] on span "Drop" at bounding box center [715, 352] width 18 height 12
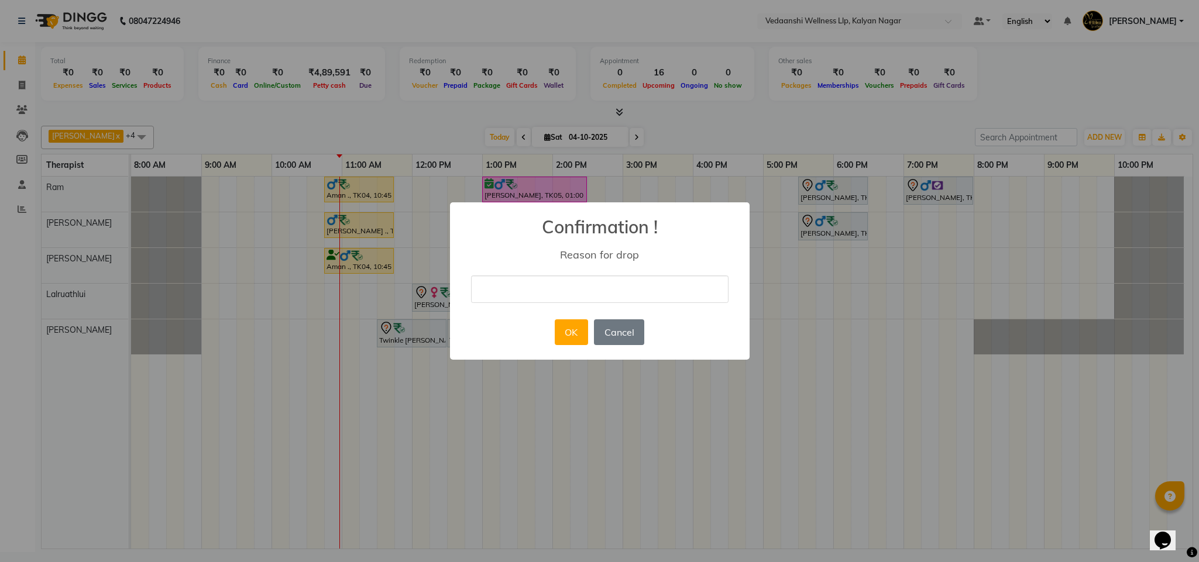
drag, startPoint x: 514, startPoint y: 287, endPoint x: 555, endPoint y: 310, distance: 46.9
click at [514, 287] on input "text" at bounding box center [600, 290] width 258 height 28
type input "ugy"
click at [578, 334] on button "OK" at bounding box center [571, 333] width 33 height 26
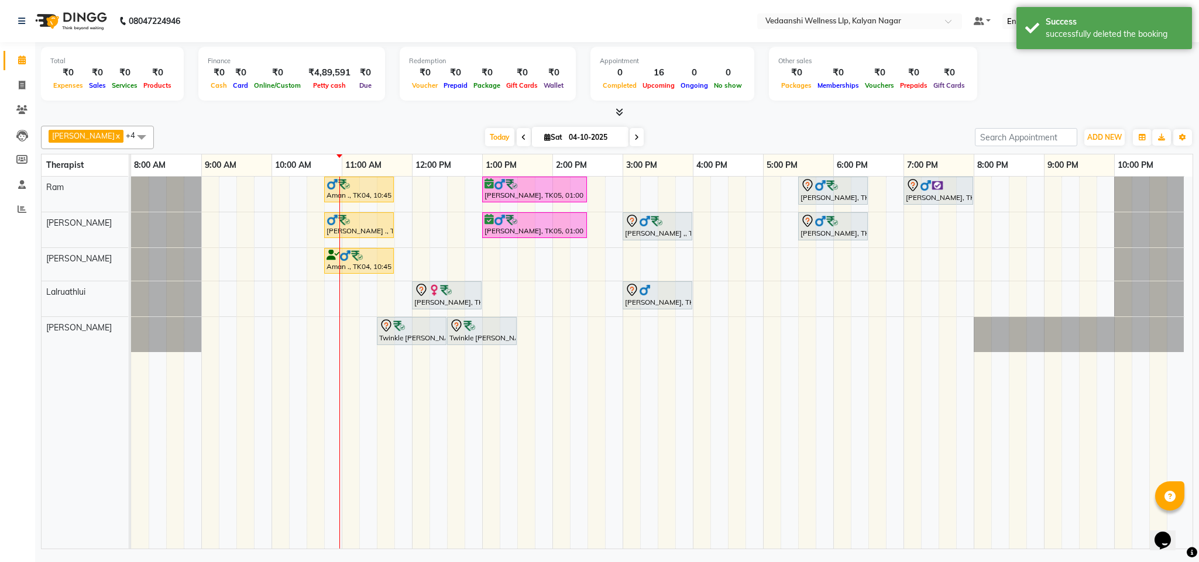
click at [626, 188] on div "Aman ., TK04, 10:45 AM-11:45 AM, Member Plan 60 [PERSON_NAME], TK05, 01:00 PM-0…" at bounding box center [662, 363] width 1062 height 372
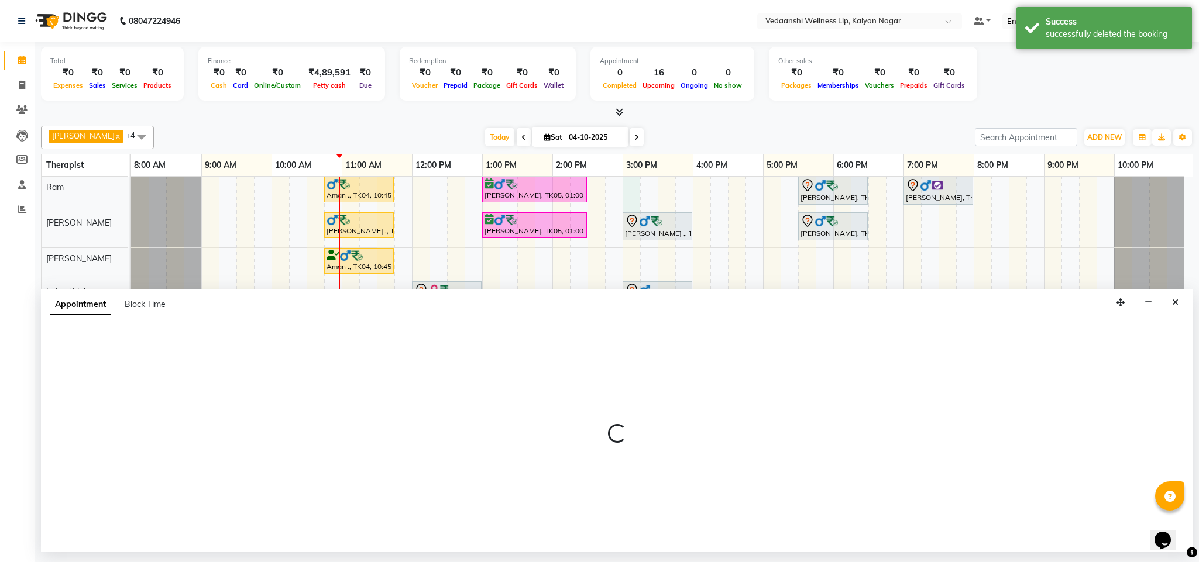
select select "67164"
select select "tentative"
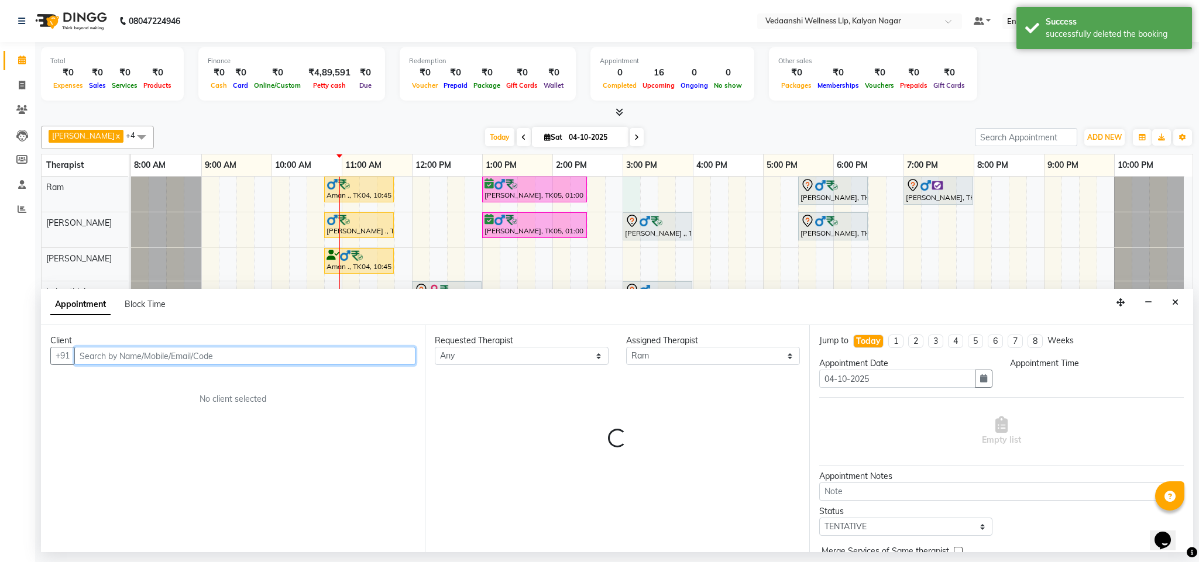
select select "900"
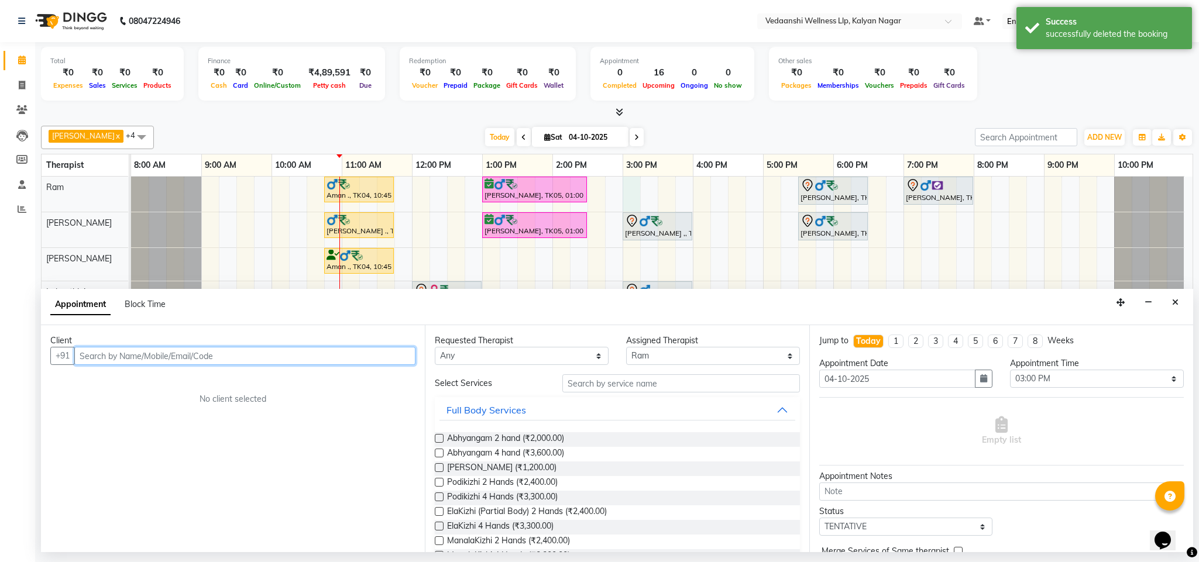
click at [202, 358] on input "text" at bounding box center [244, 356] width 341 height 18
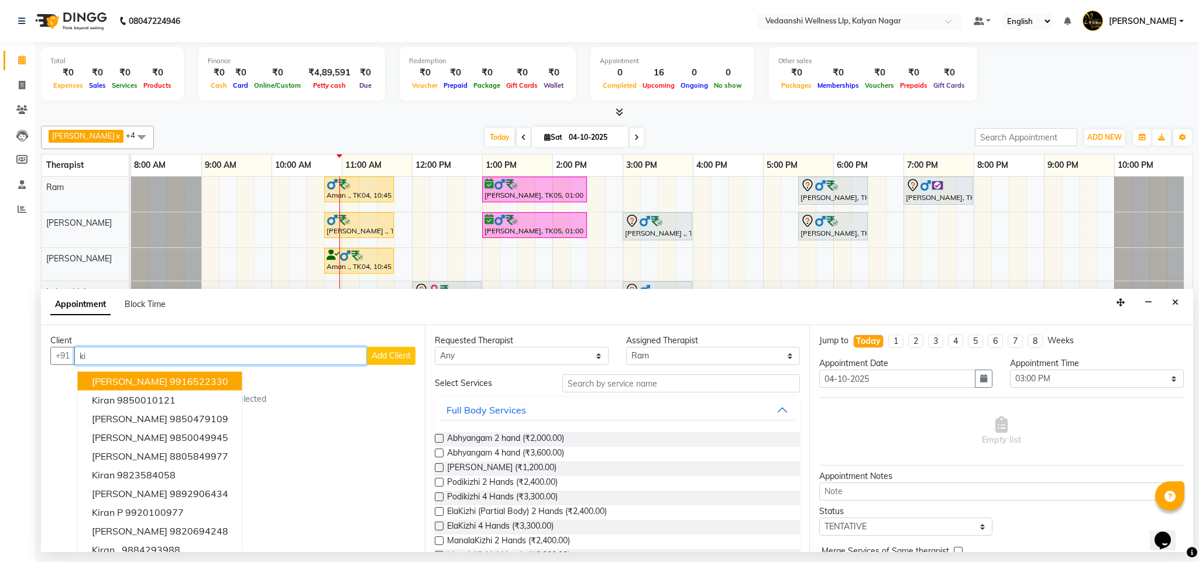
type input "k"
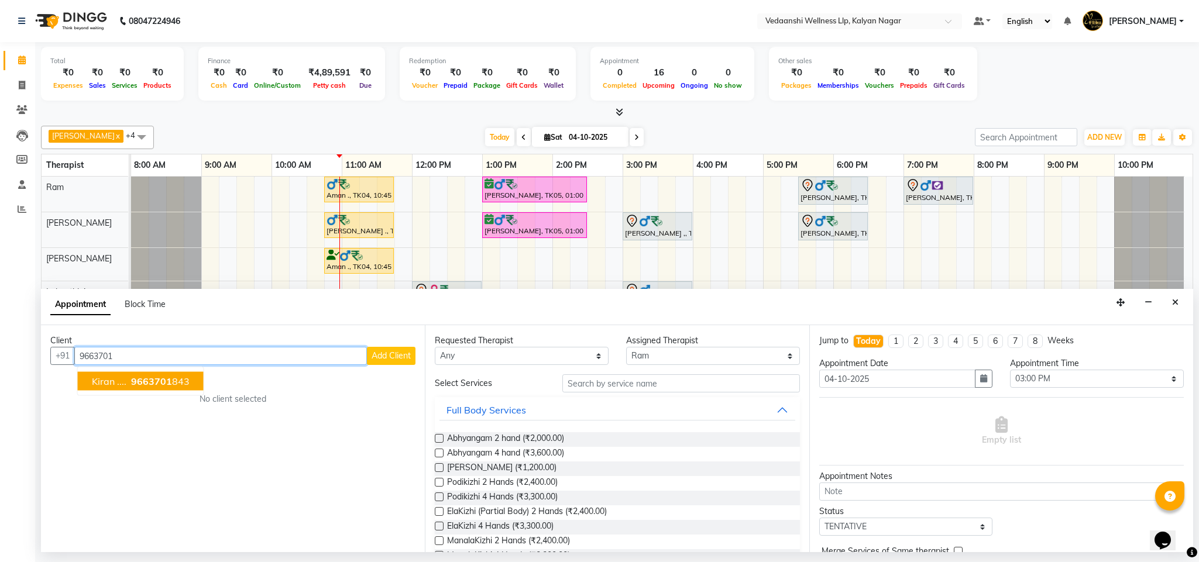
click at [163, 380] on span "9663701" at bounding box center [151, 382] width 41 height 12
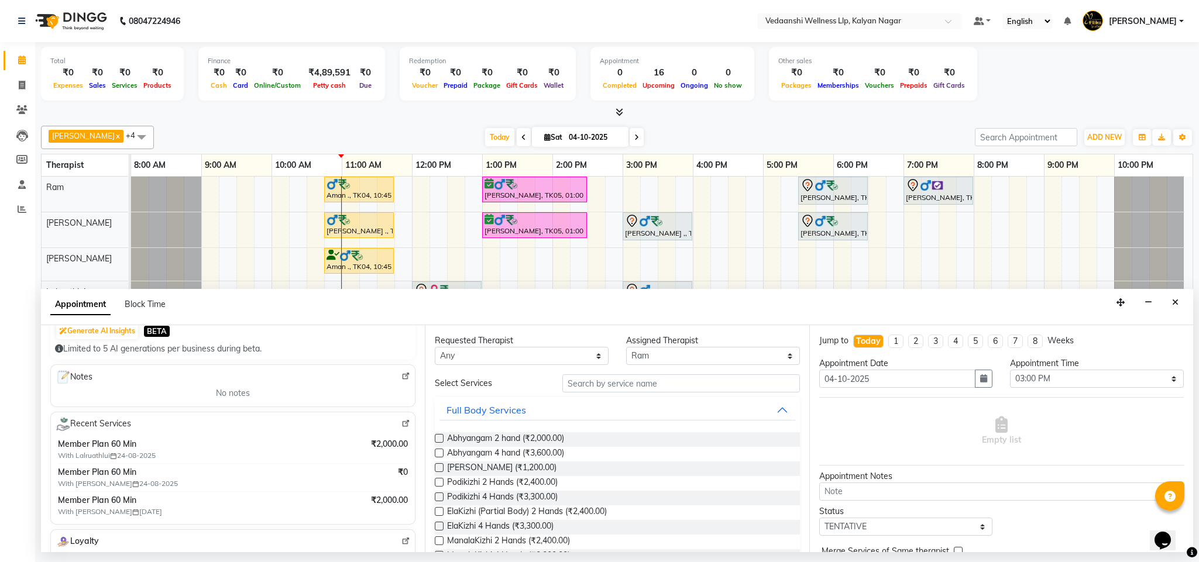
scroll to position [0, 0]
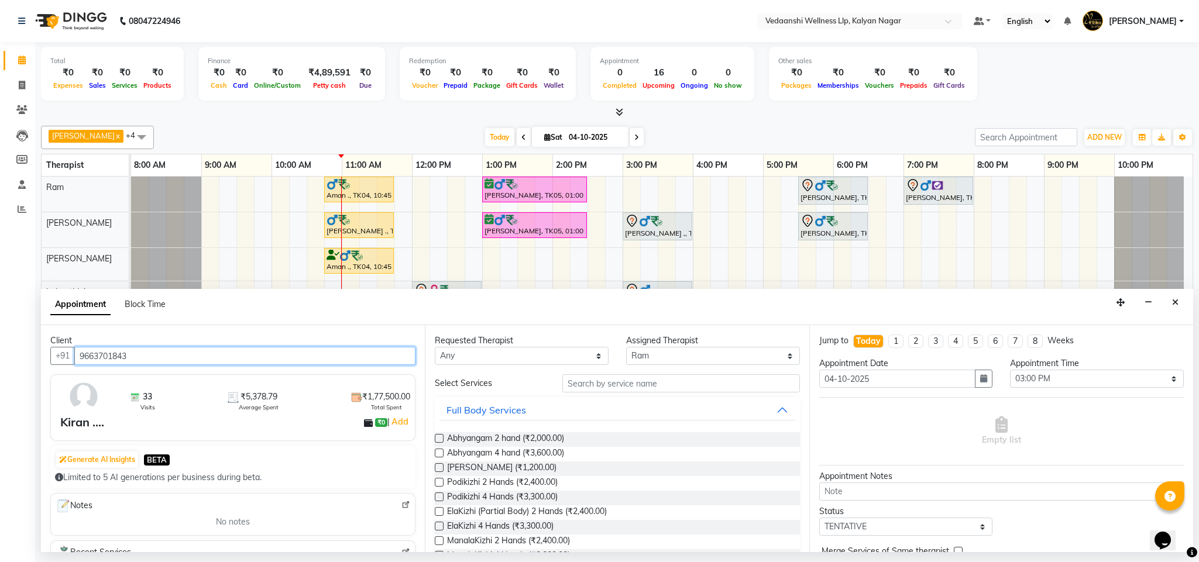
type input "9663701843"
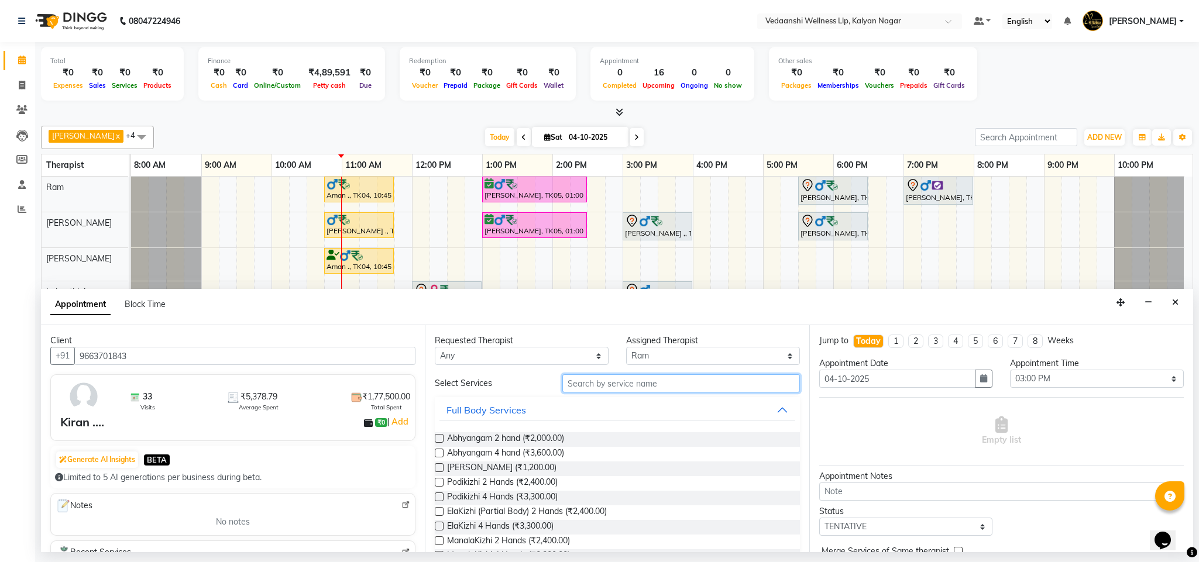
click at [599, 387] on input "text" at bounding box center [681, 384] width 238 height 18
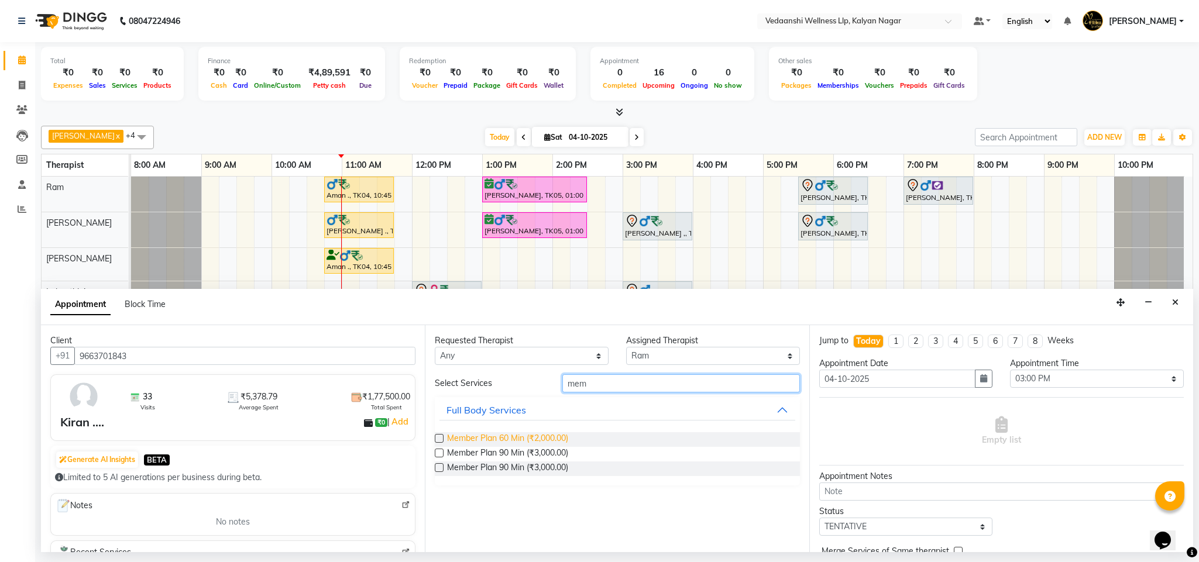
type input "mem"
click at [537, 439] on span "Member Plan 60 Min (₹2,000.00)" at bounding box center [507, 439] width 121 height 15
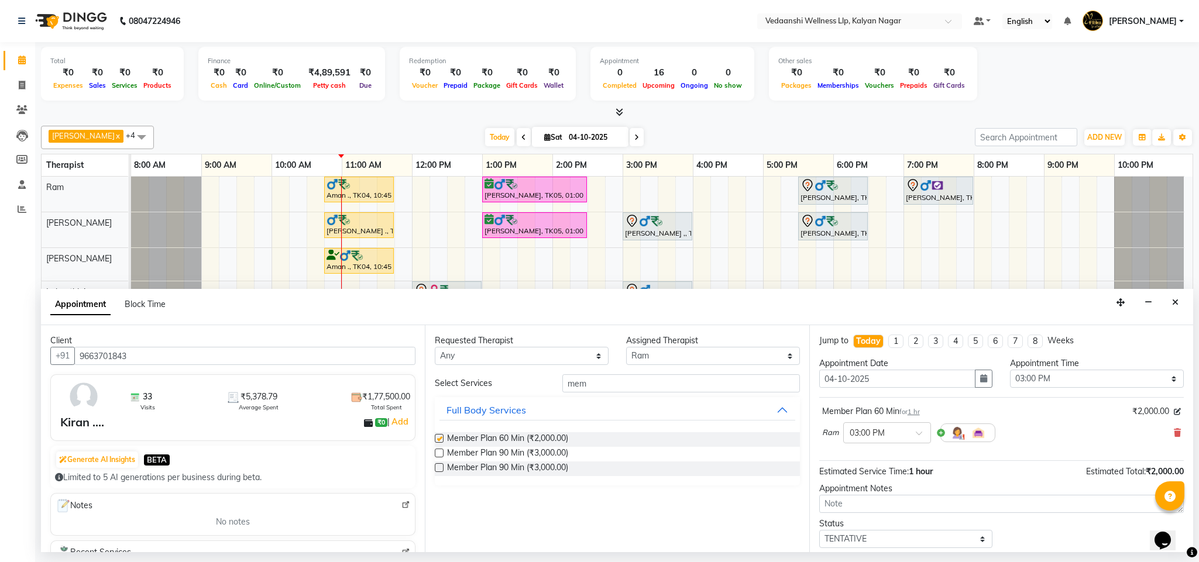
checkbox input "false"
click at [581, 358] on select "Any [PERSON_NAME] [PERSON_NAME] Zoramsangi Lalruathlui [PERSON_NAME]" at bounding box center [522, 356] width 174 height 18
select select "67322"
click at [435, 348] on select "Any [PERSON_NAME] [PERSON_NAME] Zoramsangi Lalruathlui [PERSON_NAME]" at bounding box center [522, 356] width 174 height 18
select select "67322"
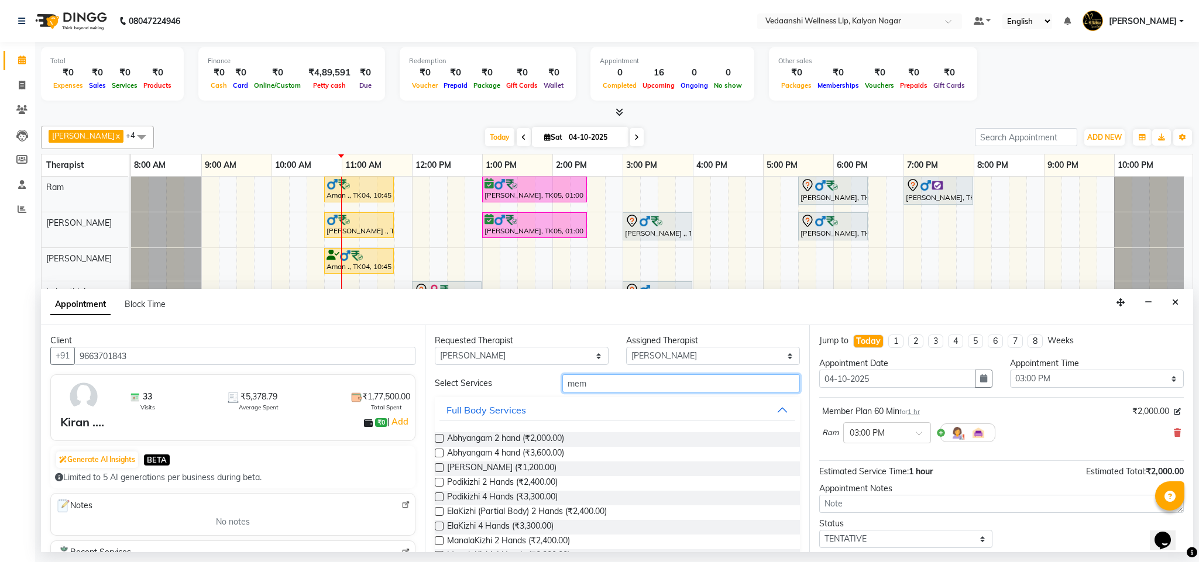
click at [627, 385] on input "mem" at bounding box center [681, 384] width 238 height 18
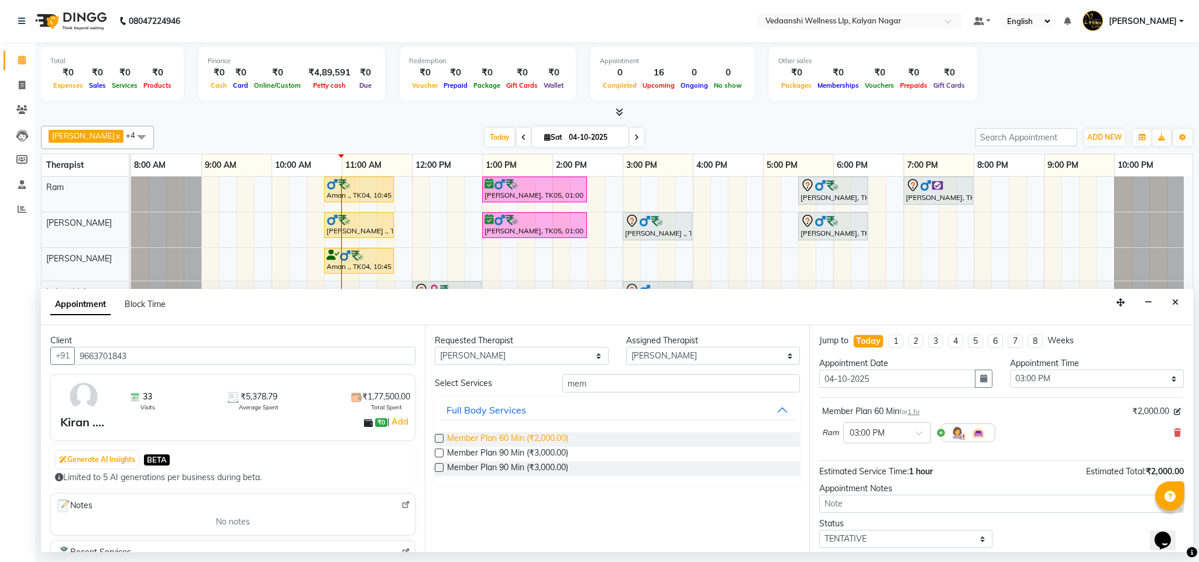
click at [558, 440] on span "Member Plan 60 Min (₹2,000.00)" at bounding box center [507, 439] width 121 height 15
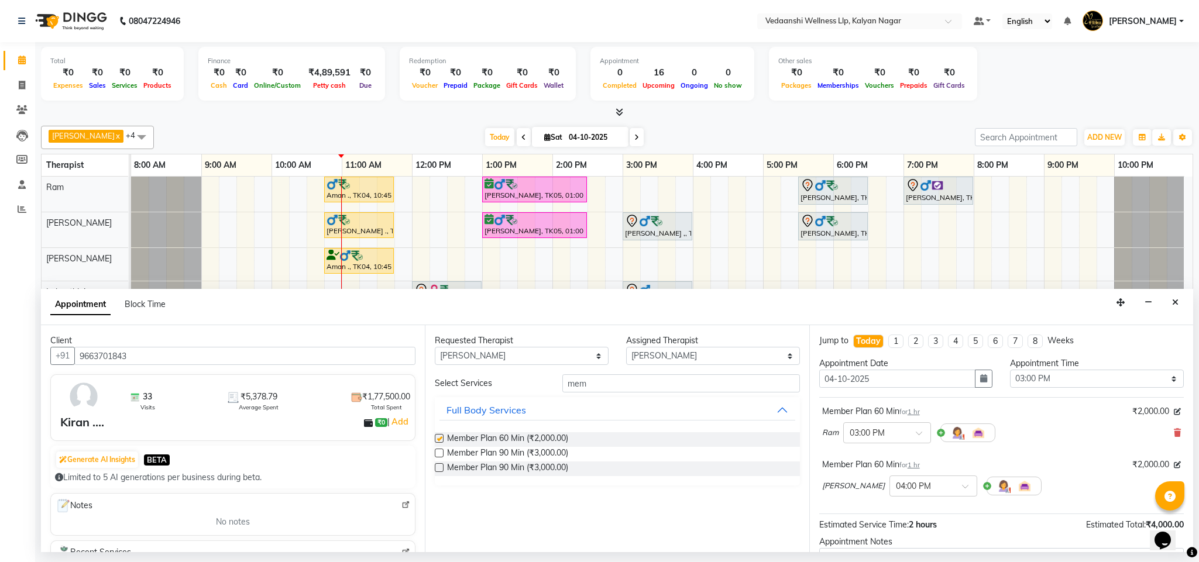
checkbox input "false"
click at [945, 490] on input "text" at bounding box center [922, 485] width 52 height 12
click at [915, 527] on div "03:00 PM" at bounding box center [933, 525] width 87 height 22
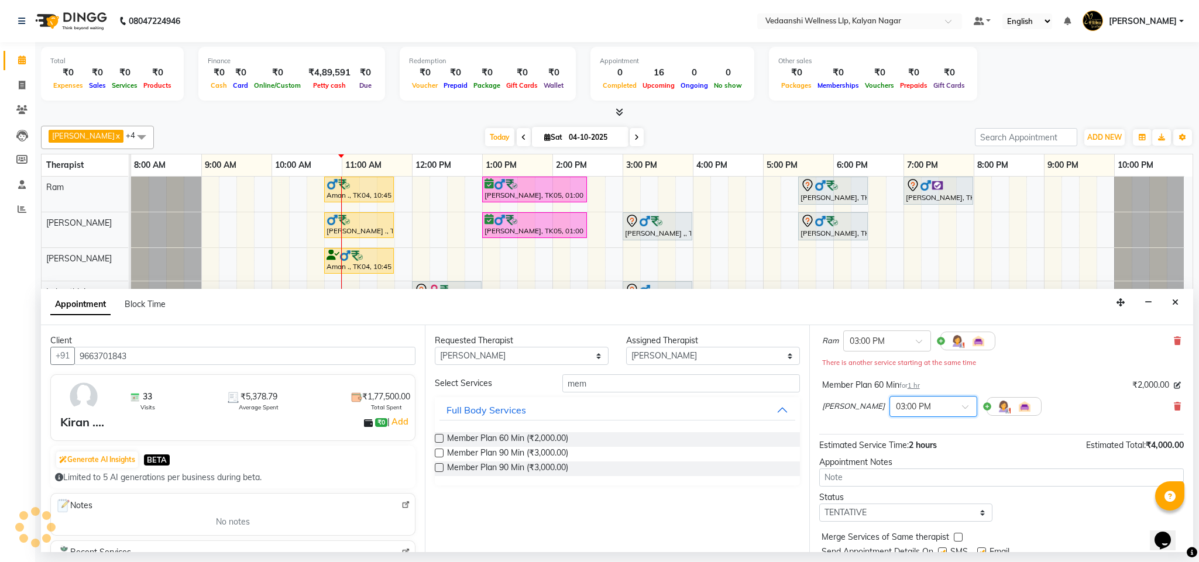
scroll to position [137, 0]
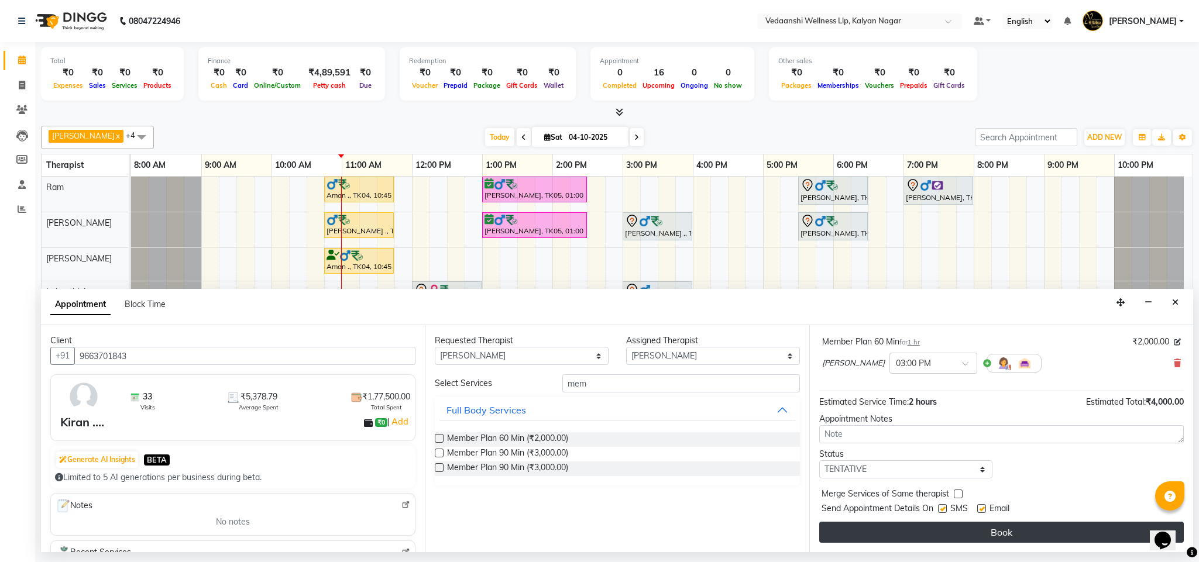
click at [922, 532] on button "Book" at bounding box center [1001, 532] width 365 height 21
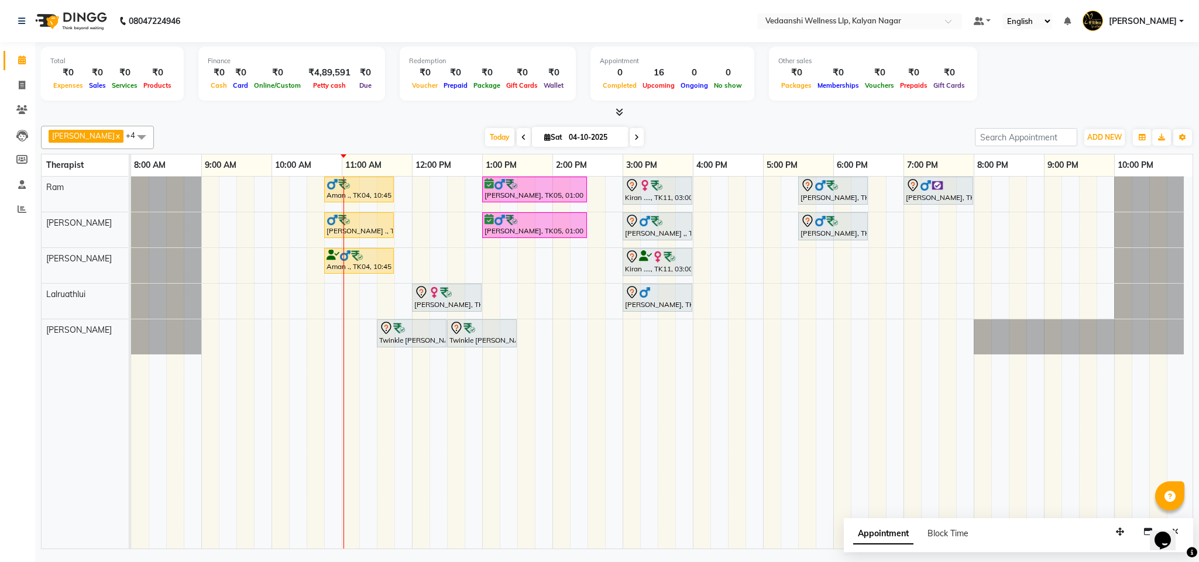
click at [634, 137] on icon at bounding box center [636, 137] width 5 height 7
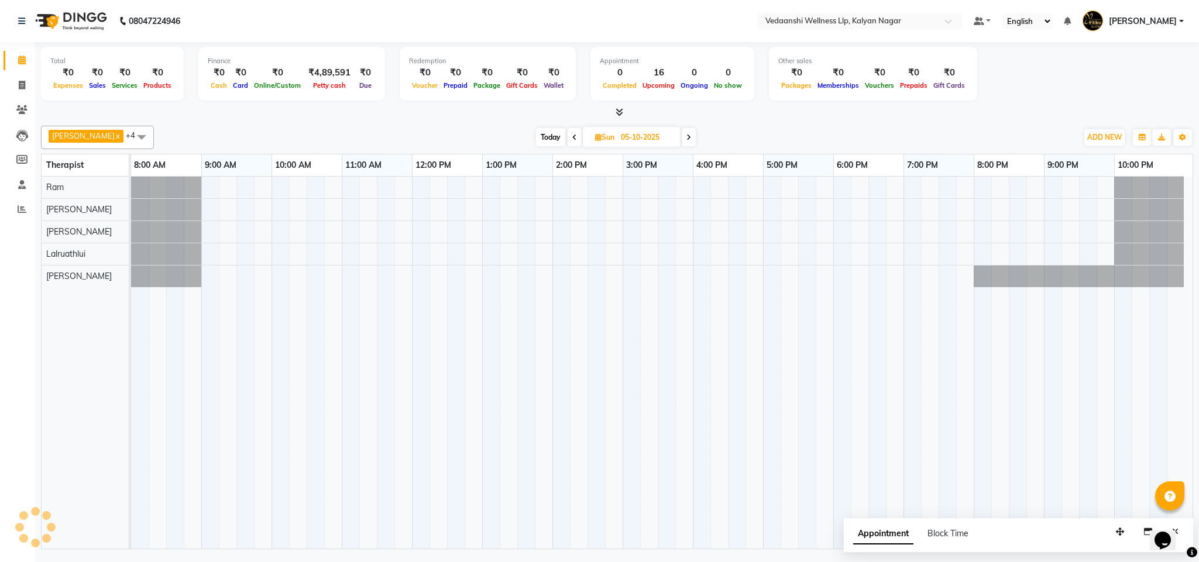
scroll to position [0, 5]
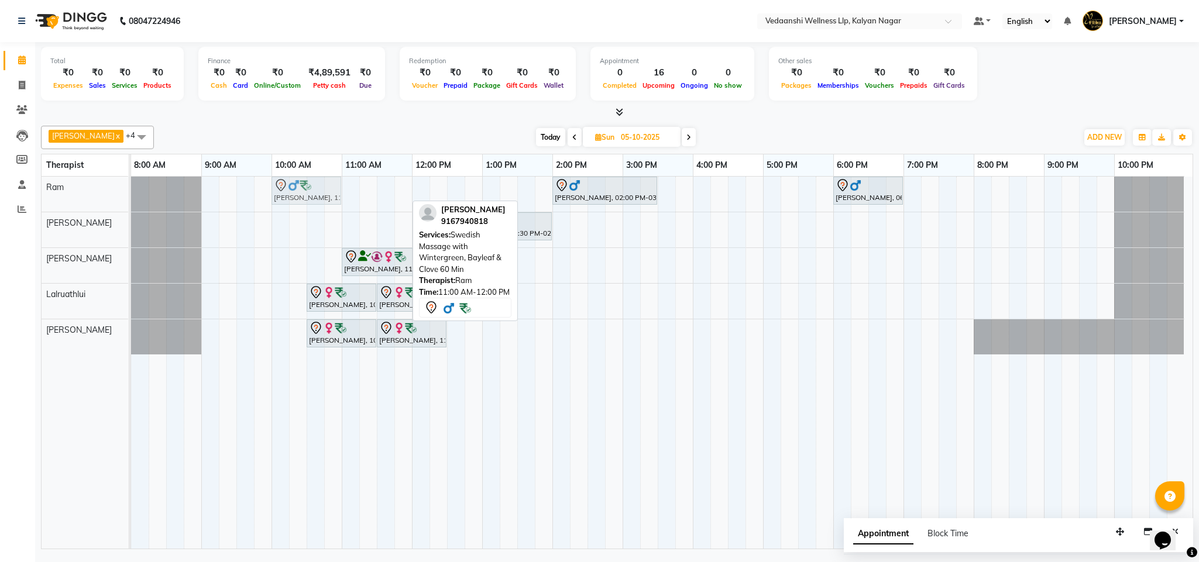
drag, startPoint x: 362, startPoint y: 190, endPoint x: 296, endPoint y: 176, distance: 68.2
click at [296, 176] on table "Therapist 8:00 AM 9:00 AM 10:00 AM 11:00 AM 12:00 PM 1:00 PM 2:00 PM 3:00 PM 4:…" at bounding box center [617, 352] width 1152 height 396
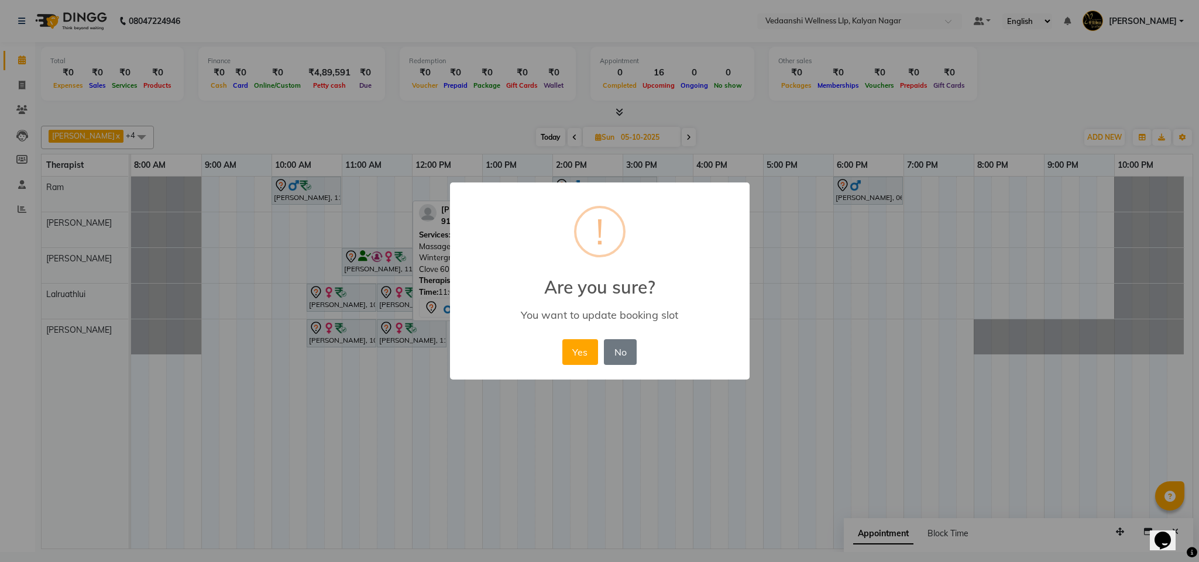
click at [562, 350] on div "Yes No No" at bounding box center [599, 353] width 80 height 32
click at [580, 348] on button "Yes" at bounding box center [580, 352] width 36 height 26
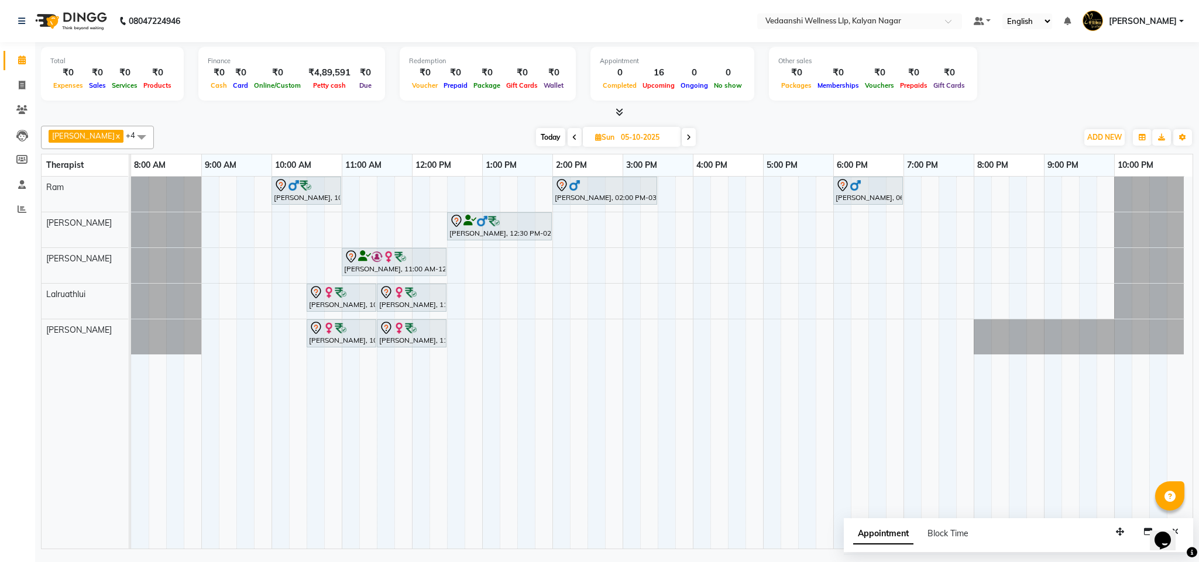
click at [536, 139] on span "Today" at bounding box center [550, 137] width 29 height 18
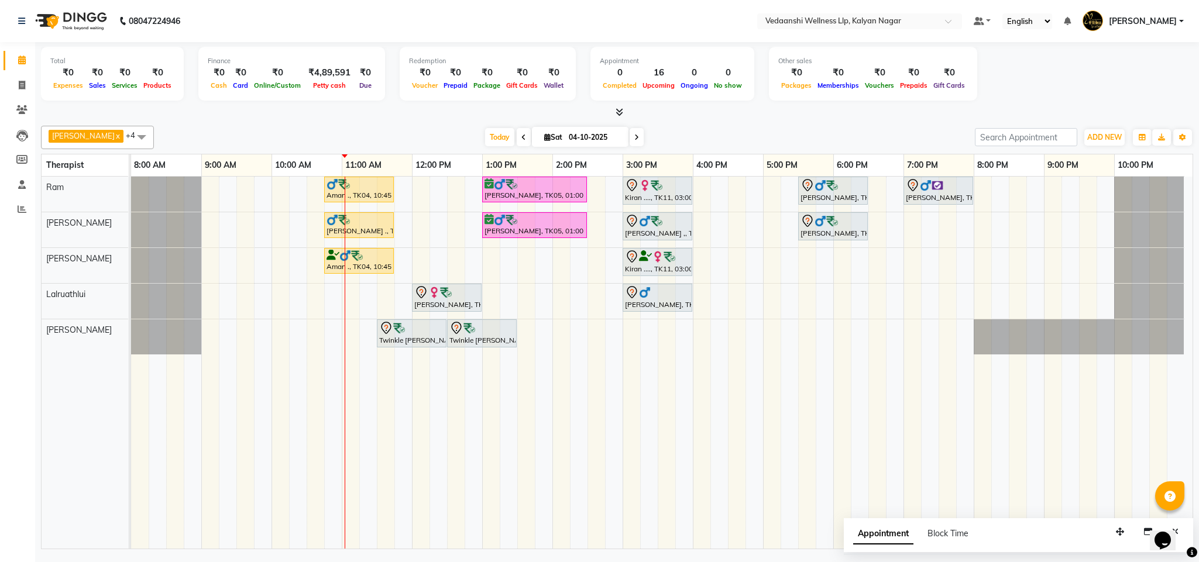
click at [630, 135] on span at bounding box center [637, 137] width 14 height 18
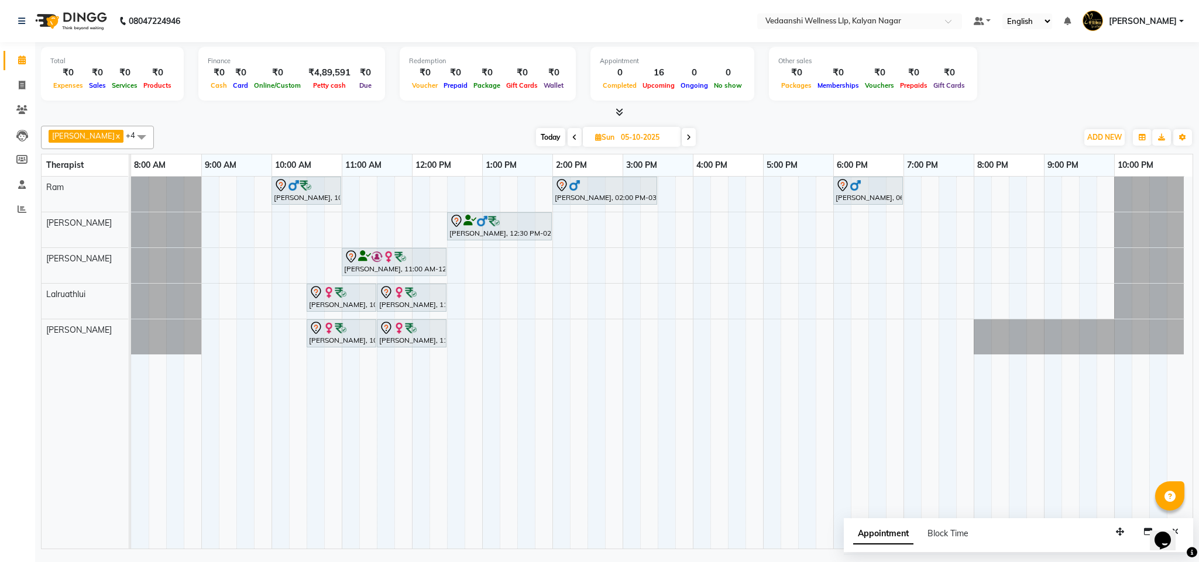
click at [536, 140] on span "Today" at bounding box center [550, 137] width 29 height 18
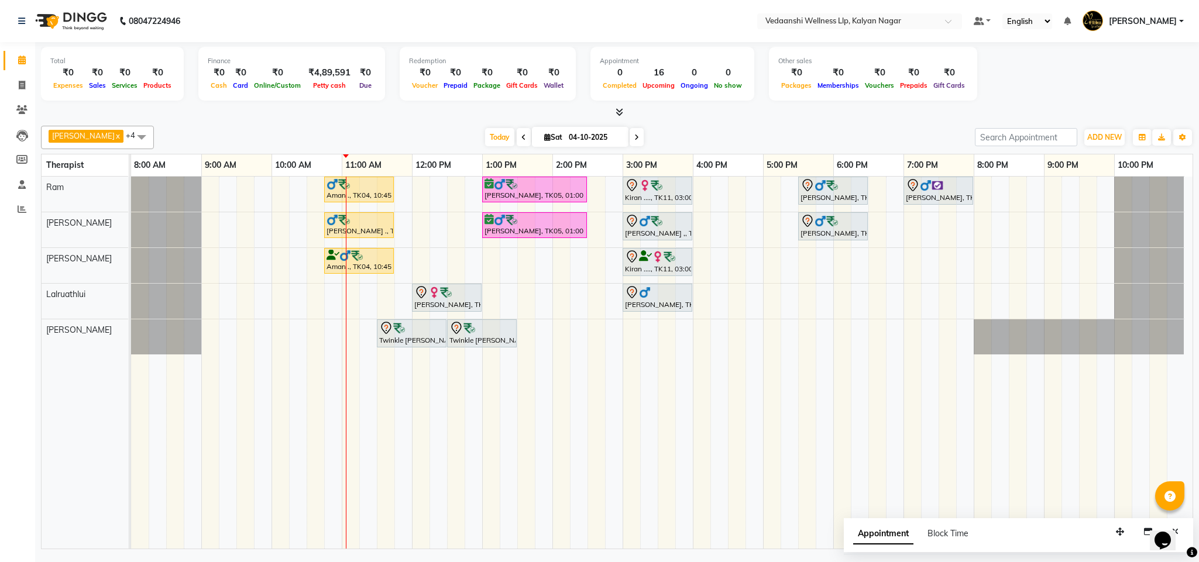
click at [630, 137] on span at bounding box center [637, 137] width 14 height 18
type input "05-10-2025"
